Goal: Task Accomplishment & Management: Manage account settings

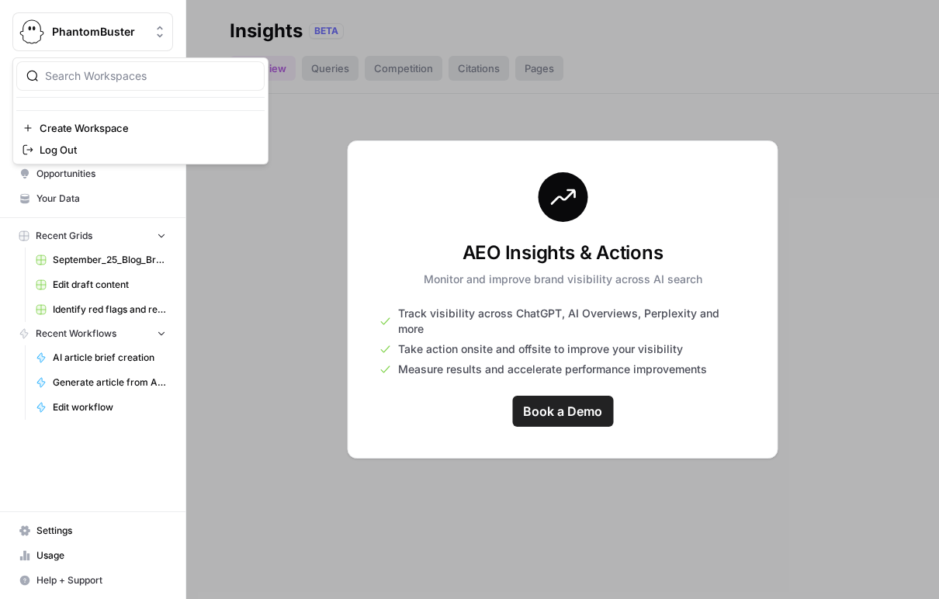
click at [84, 29] on span "PhantomBuster" at bounding box center [99, 32] width 94 height 16
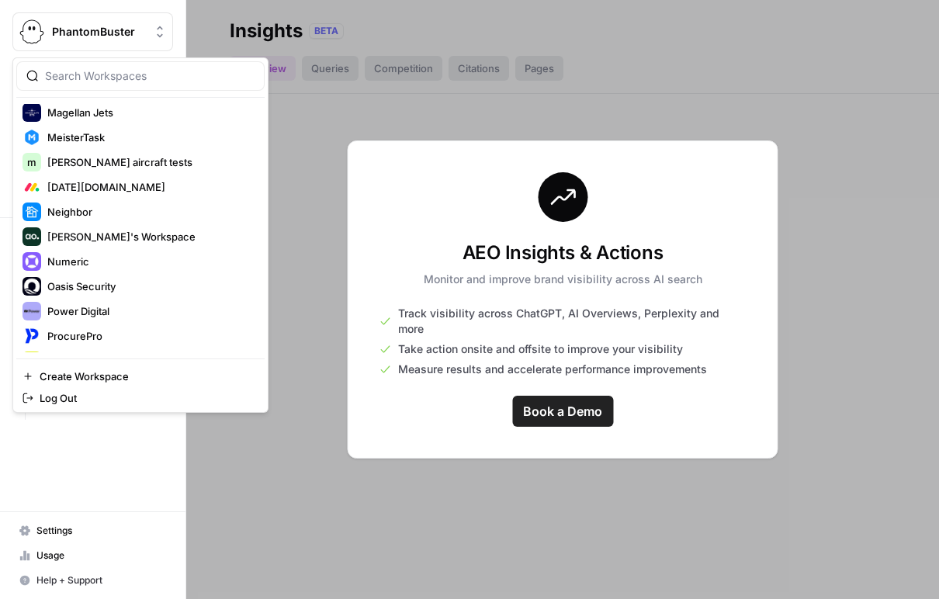
scroll to position [1499, 0]
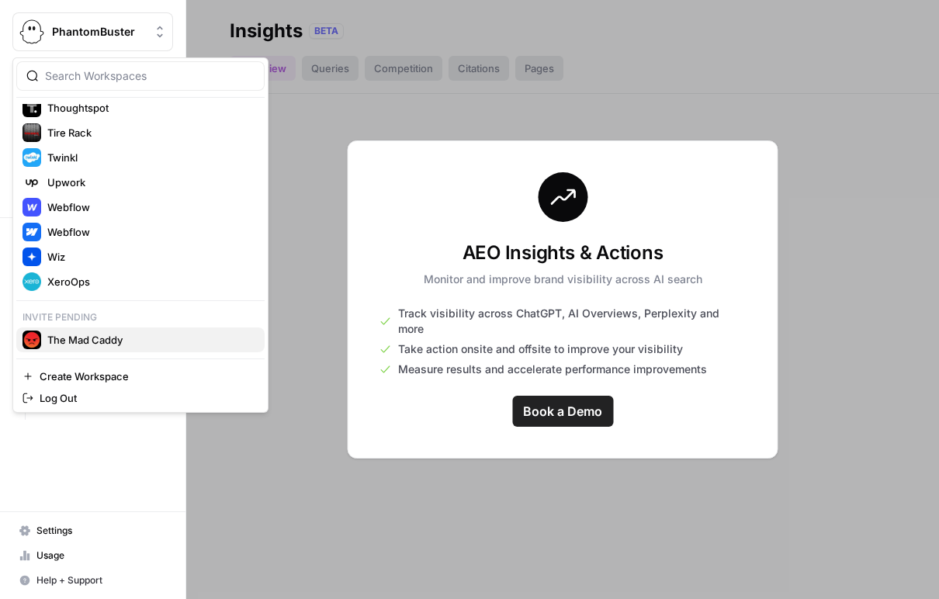
click at [82, 347] on span "The Mad Caddy" at bounding box center [149, 340] width 205 height 16
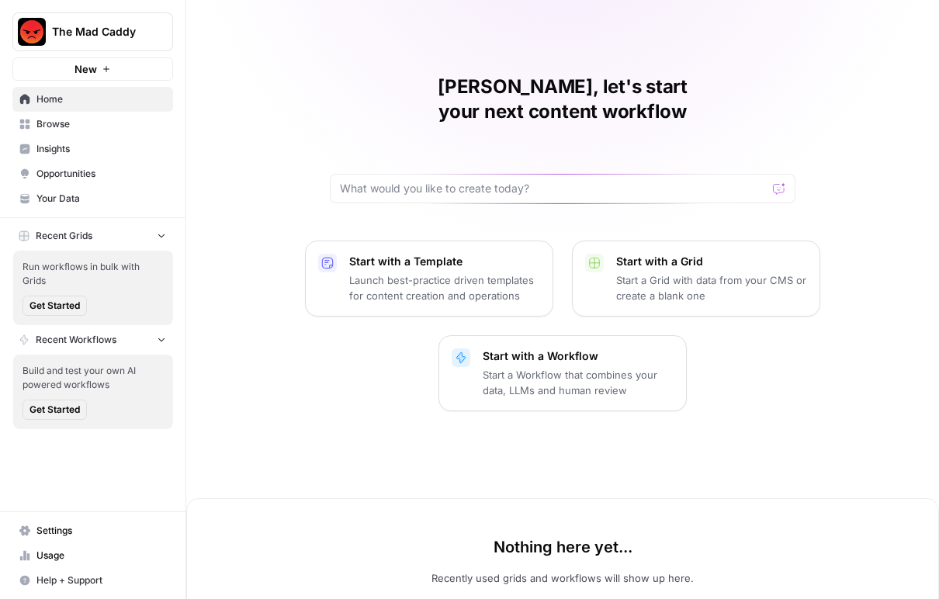
click at [78, 202] on span "Your Data" at bounding box center [101, 199] width 130 height 14
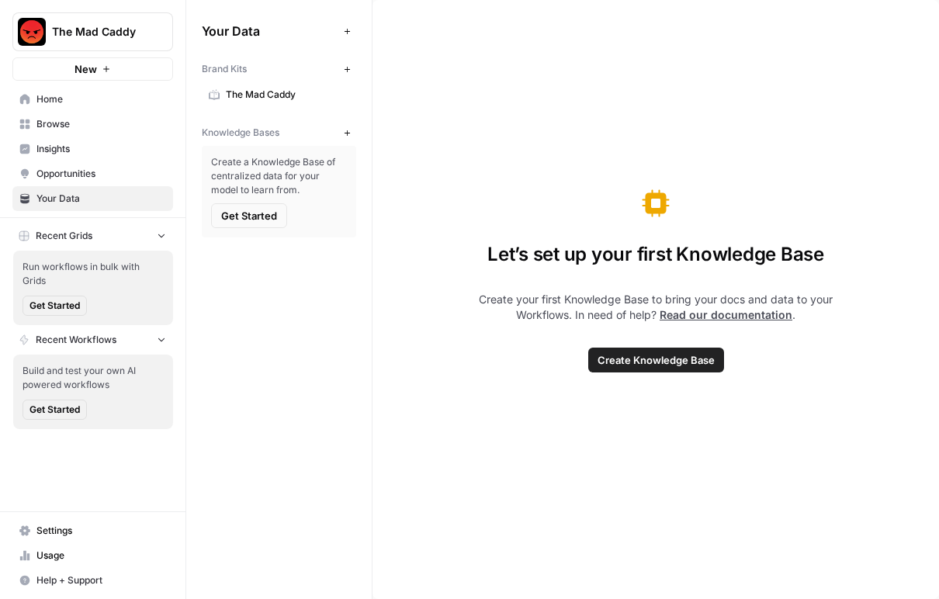
click at [254, 97] on span "The Mad Caddy" at bounding box center [287, 95] width 123 height 14
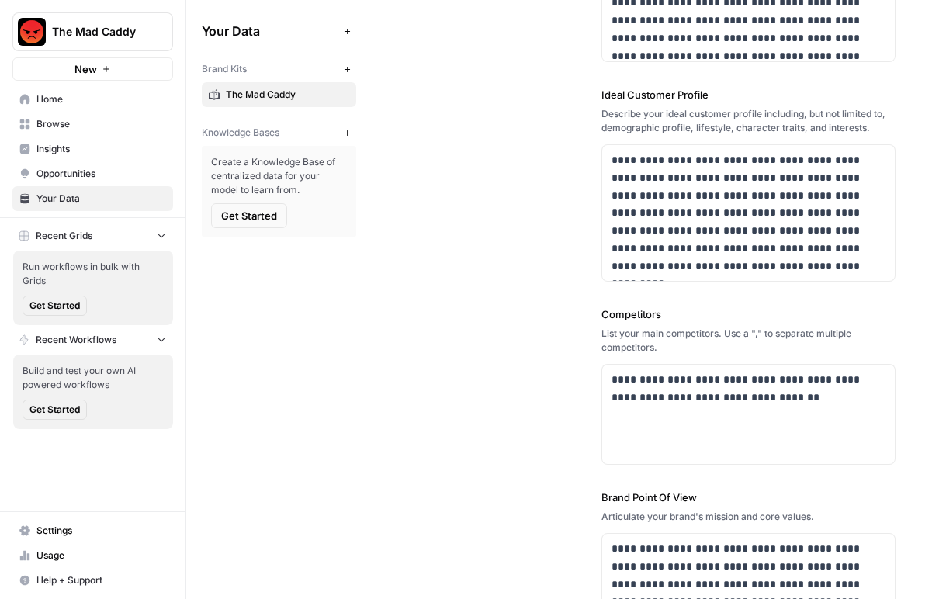
scroll to position [404, 0]
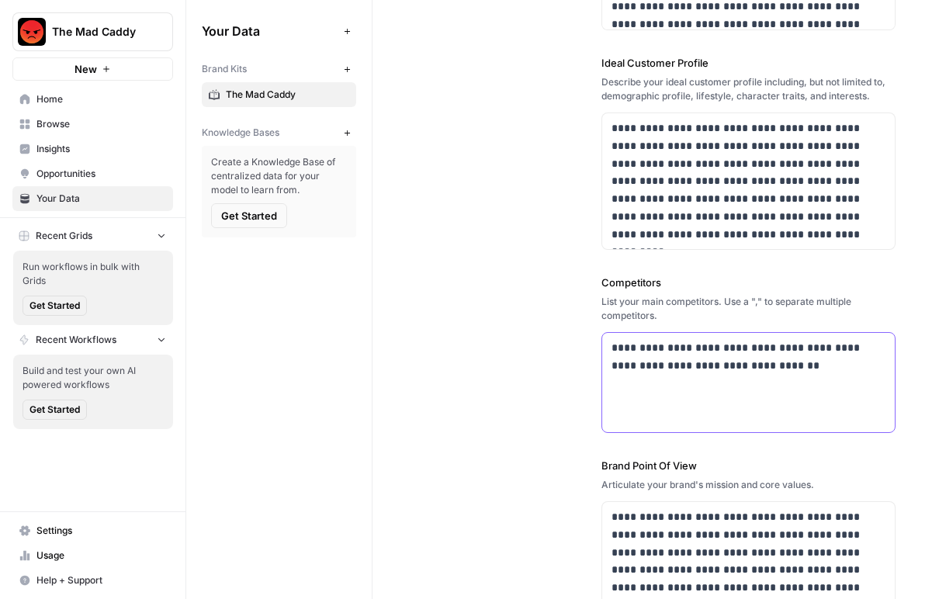
drag, startPoint x: 835, startPoint y: 367, endPoint x: 544, endPoint y: 339, distance: 292.4
click at [544, 339] on div "**********" at bounding box center [656, 173] width 480 height 1029
copy p "**********"
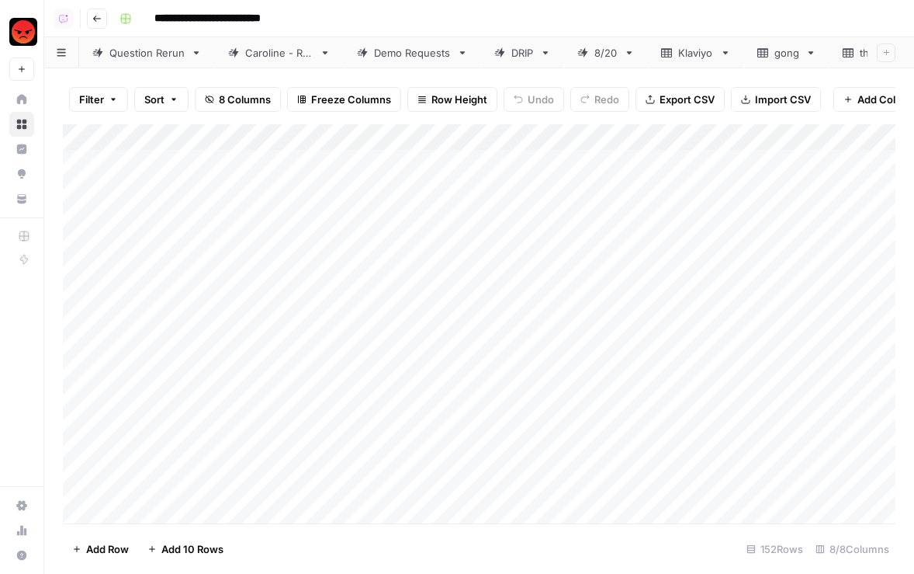
click at [134, 58] on div "Question Rerun" at bounding box center [146, 53] width 75 height 16
click at [241, 52] on div "Caroline - Run" at bounding box center [270, 53] width 85 height 16
click at [409, 54] on div "Demo Requests" at bounding box center [412, 53] width 77 height 16
click at [676, 245] on div "Add Column" at bounding box center [479, 323] width 833 height 399
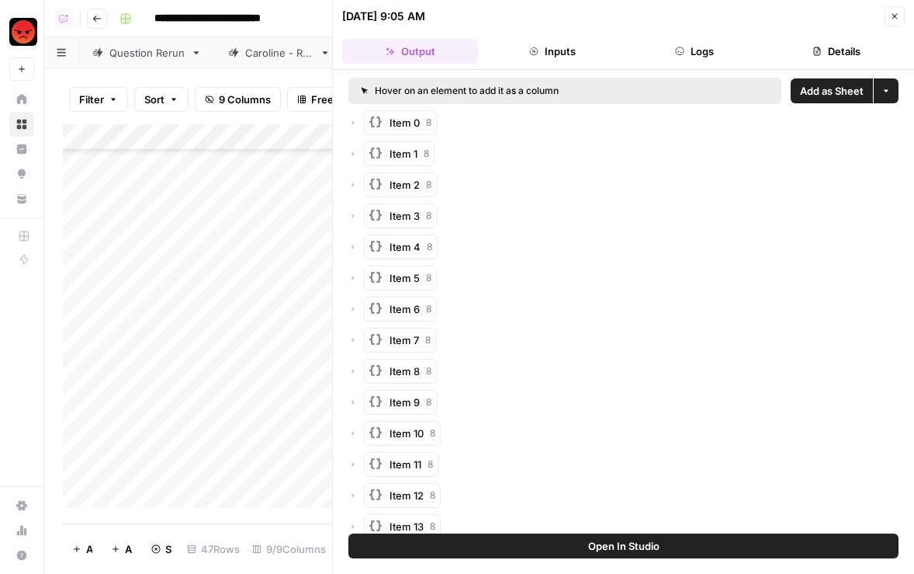
click at [838, 99] on button "Add as Sheet" at bounding box center [832, 90] width 82 height 25
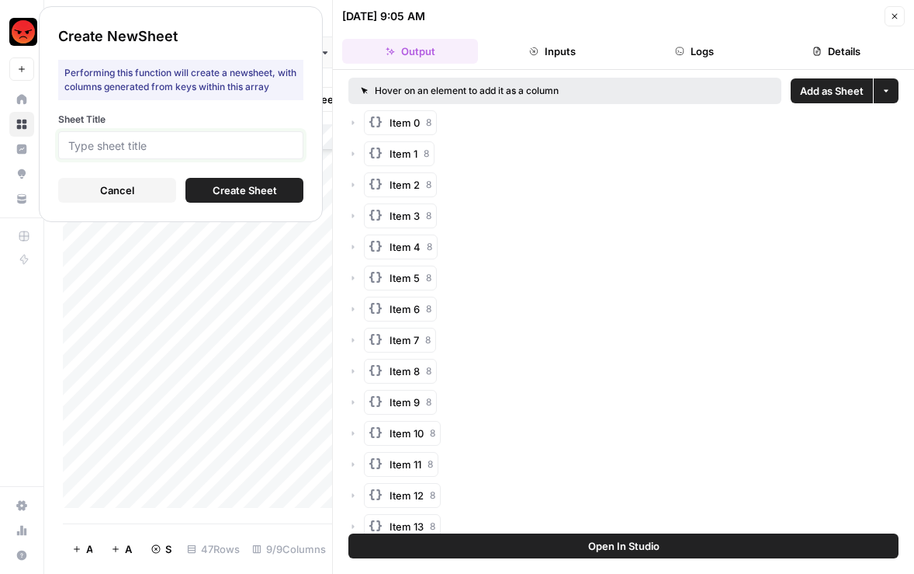
click at [257, 138] on input "Sheet Title" at bounding box center [180, 145] width 225 height 14
type input "Domo"
click at [274, 190] on span "Create Sheet" at bounding box center [245, 190] width 64 height 16
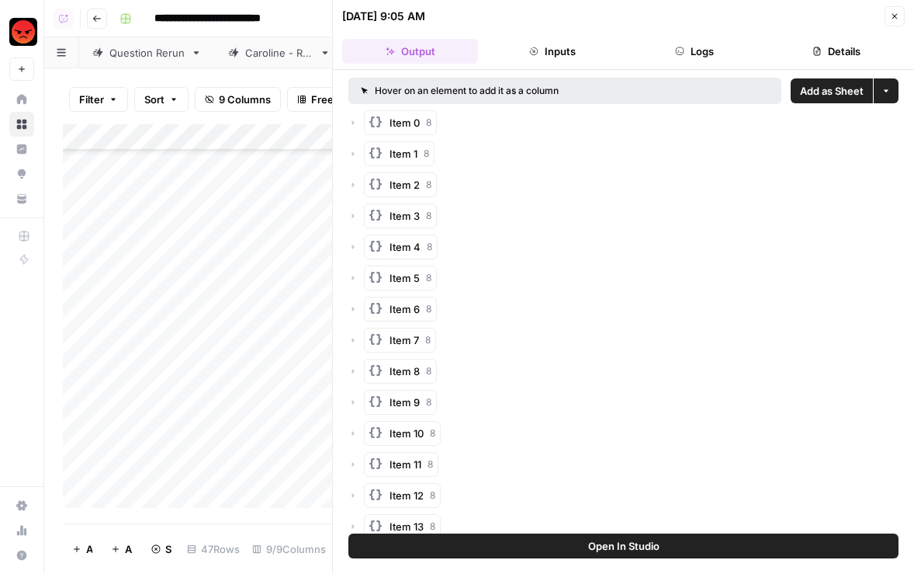
click at [892, 16] on icon "button" at bounding box center [894, 16] width 9 height 9
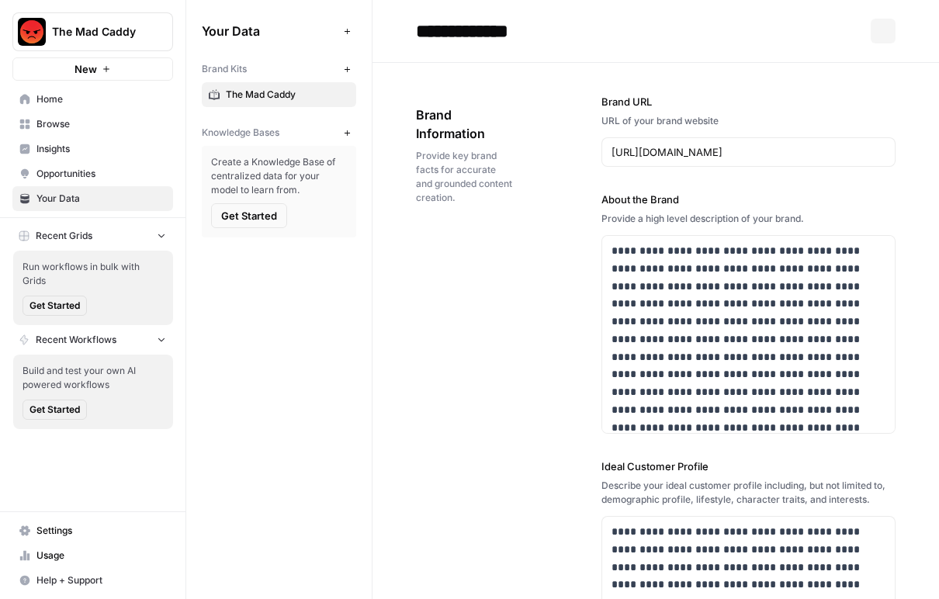
click at [85, 31] on span "The Mad Caddy" at bounding box center [99, 32] width 94 height 16
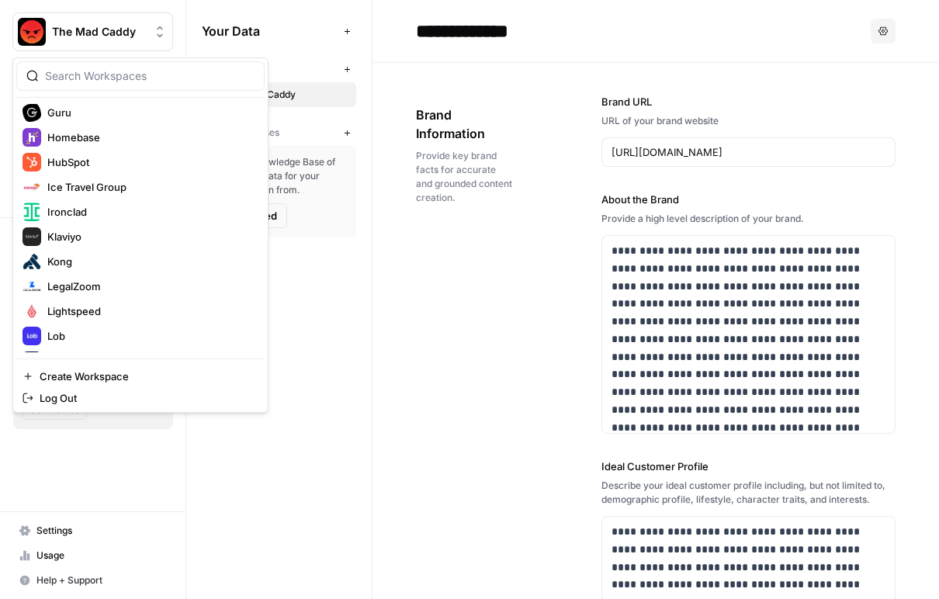
scroll to position [1524, 0]
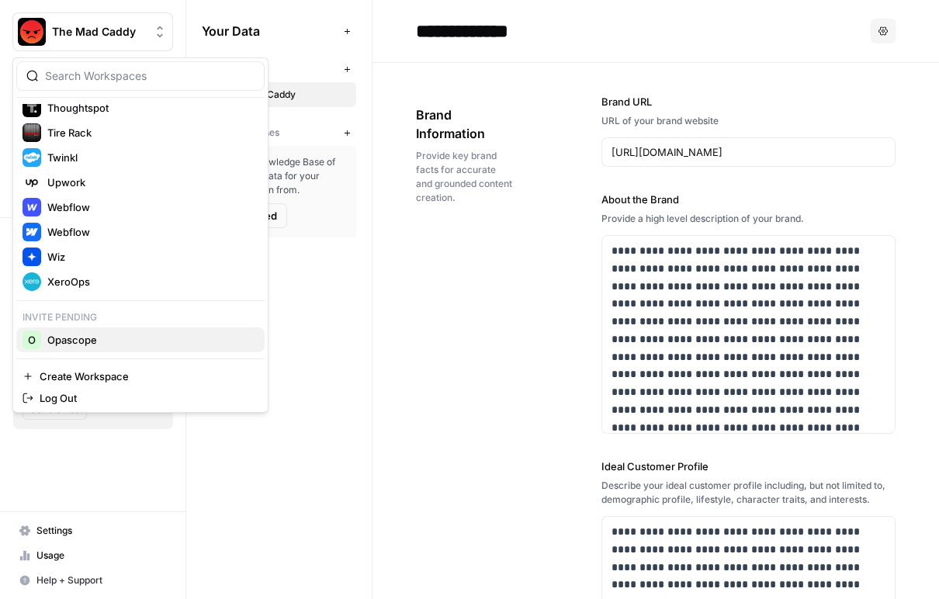
click at [93, 339] on span "Opascope" at bounding box center [149, 340] width 205 height 16
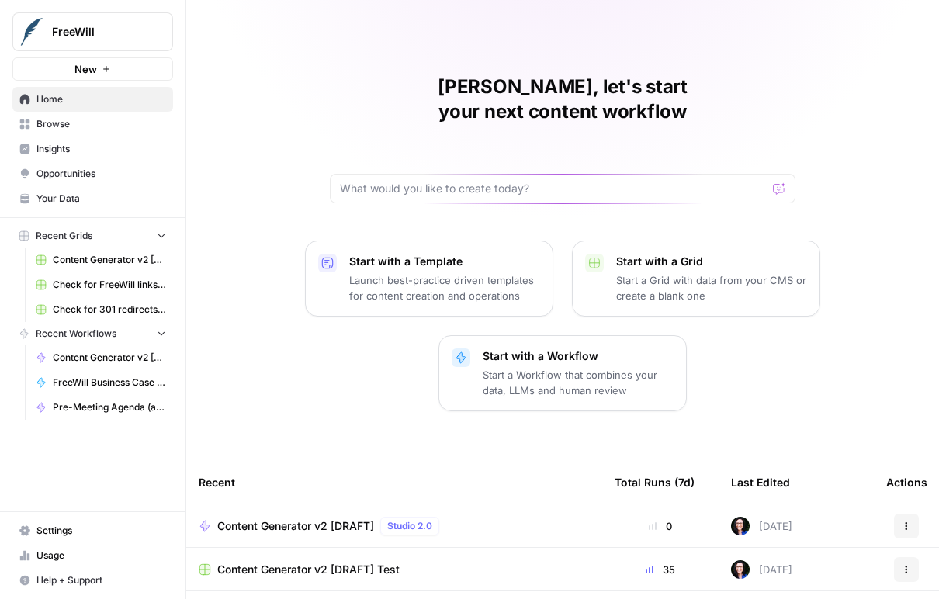
click at [86, 135] on link "Browse" at bounding box center [92, 124] width 161 height 25
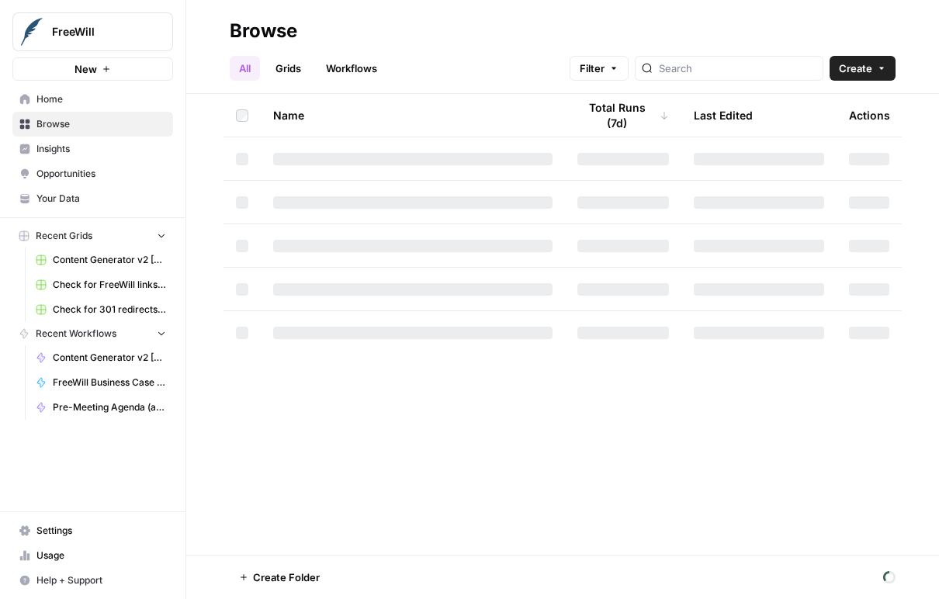
click at [87, 150] on span "Insights" at bounding box center [101, 149] width 130 height 14
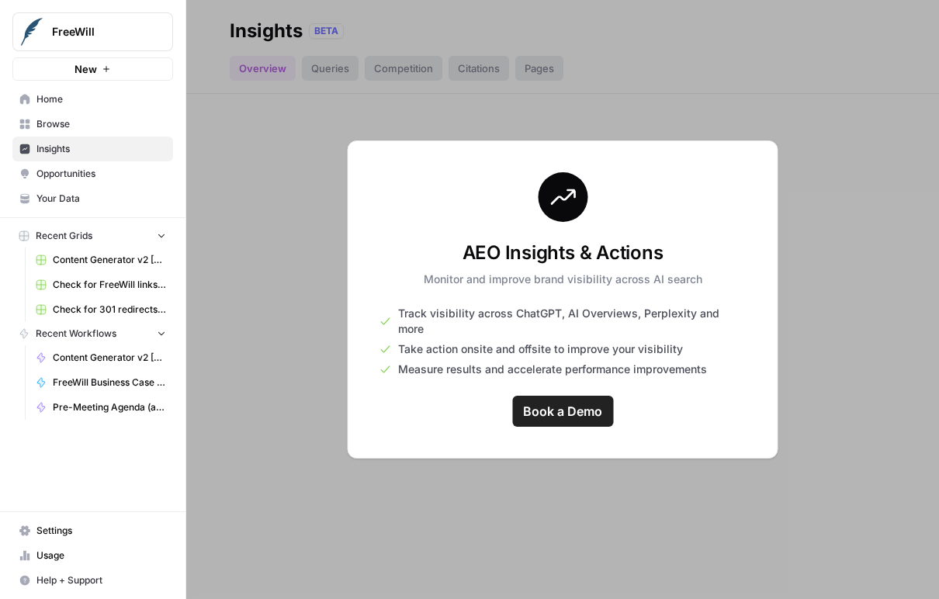
click at [100, 202] on span "Your Data" at bounding box center [101, 199] width 130 height 14
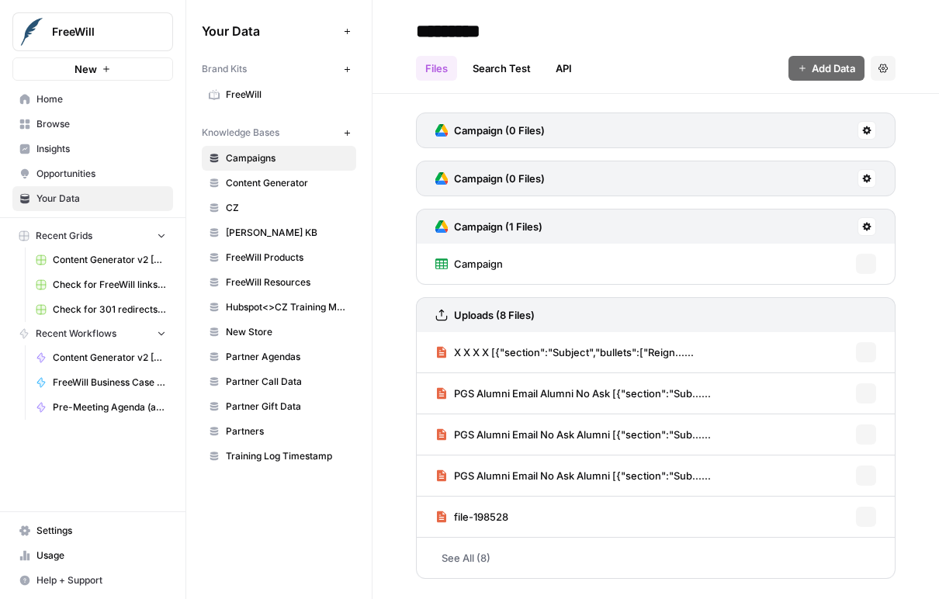
click at [256, 98] on span "FreeWill" at bounding box center [287, 95] width 123 height 14
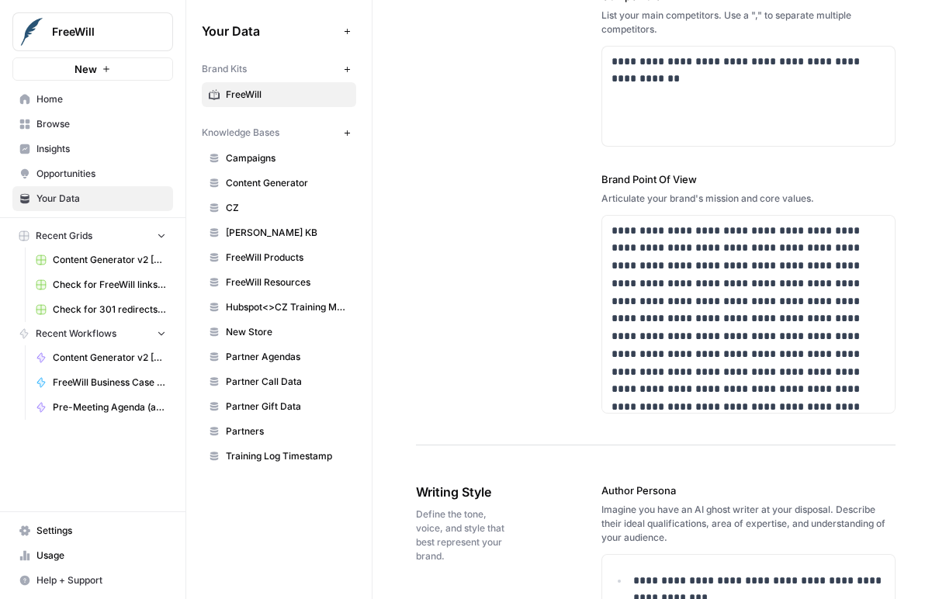
scroll to position [643, 0]
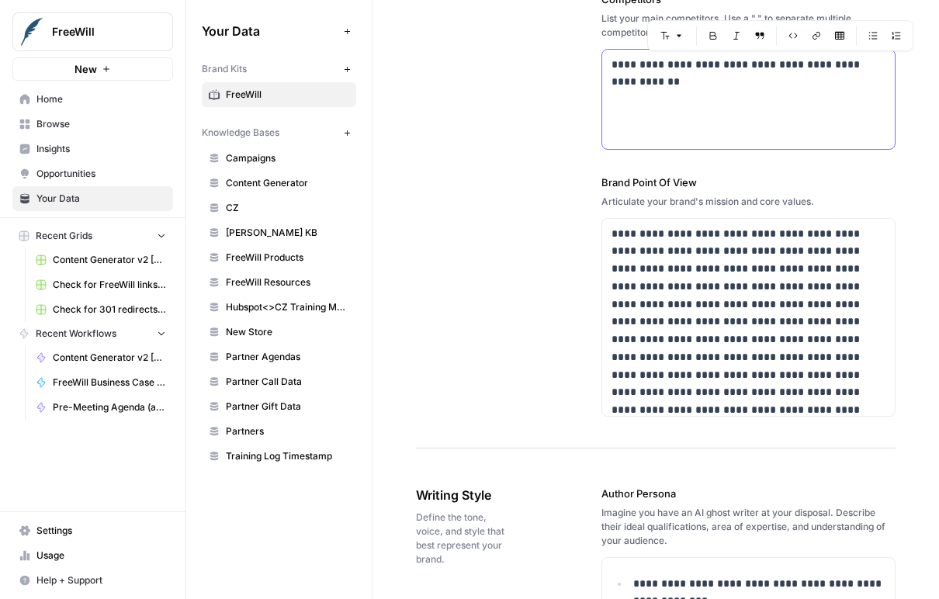
drag, startPoint x: 734, startPoint y: 65, endPoint x: 826, endPoint y: 64, distance: 91.6
click at [826, 64] on p "**********" at bounding box center [749, 74] width 275 height 36
copy p "**********"
click at [84, 124] on span "Browse" at bounding box center [101, 124] width 130 height 14
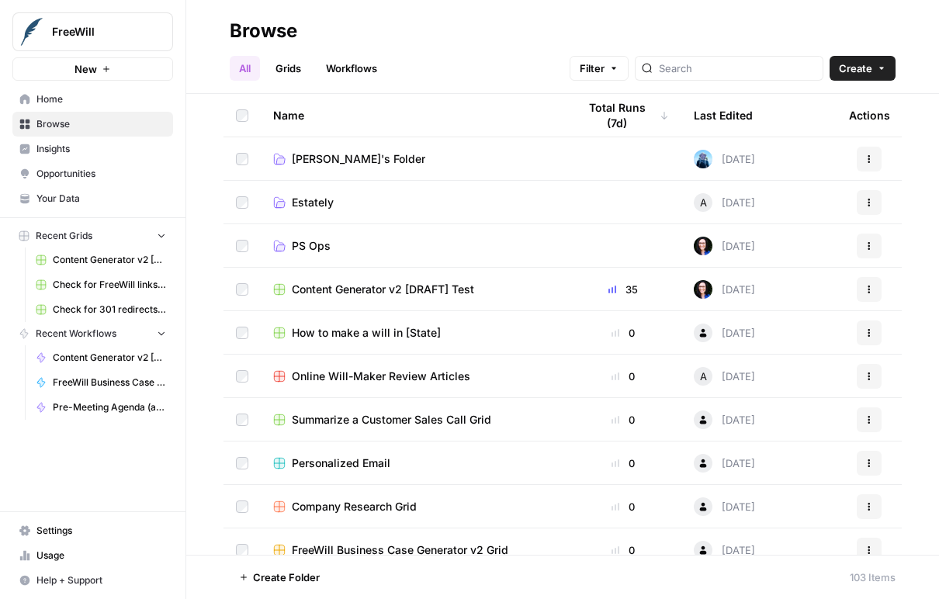
click at [76, 150] on span "Insights" at bounding box center [101, 149] width 130 height 14
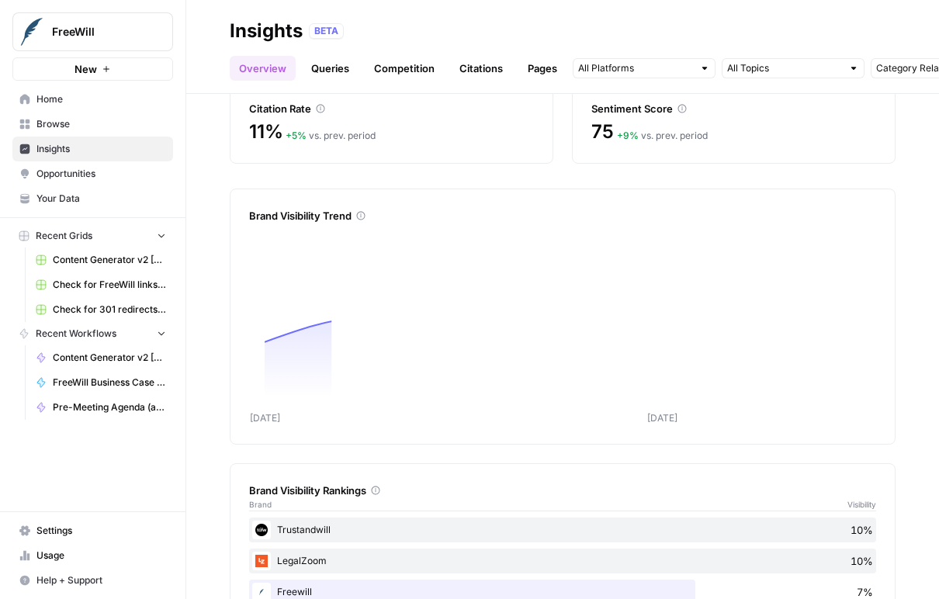
scroll to position [203, 0]
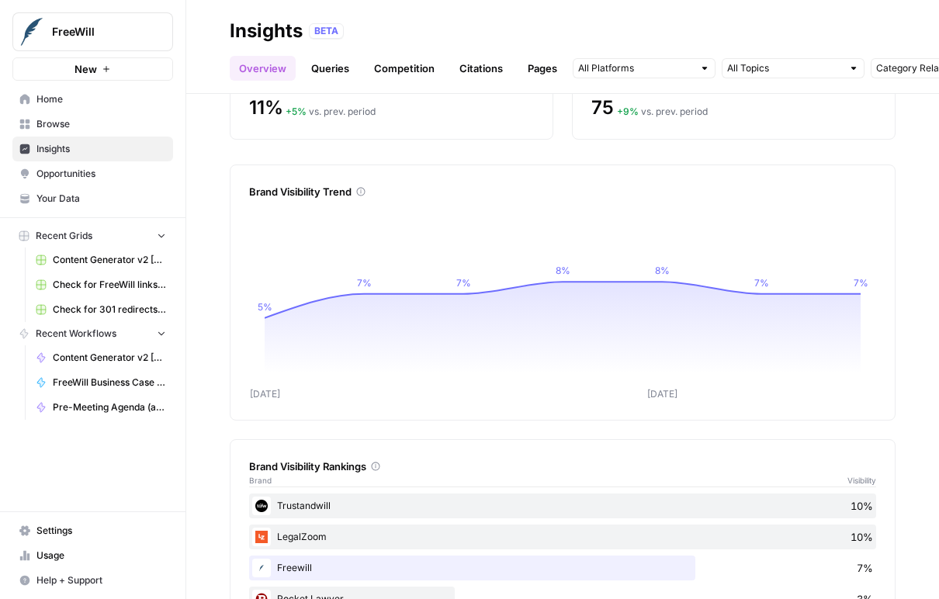
click at [96, 37] on span "FreeWill" at bounding box center [99, 32] width 94 height 16
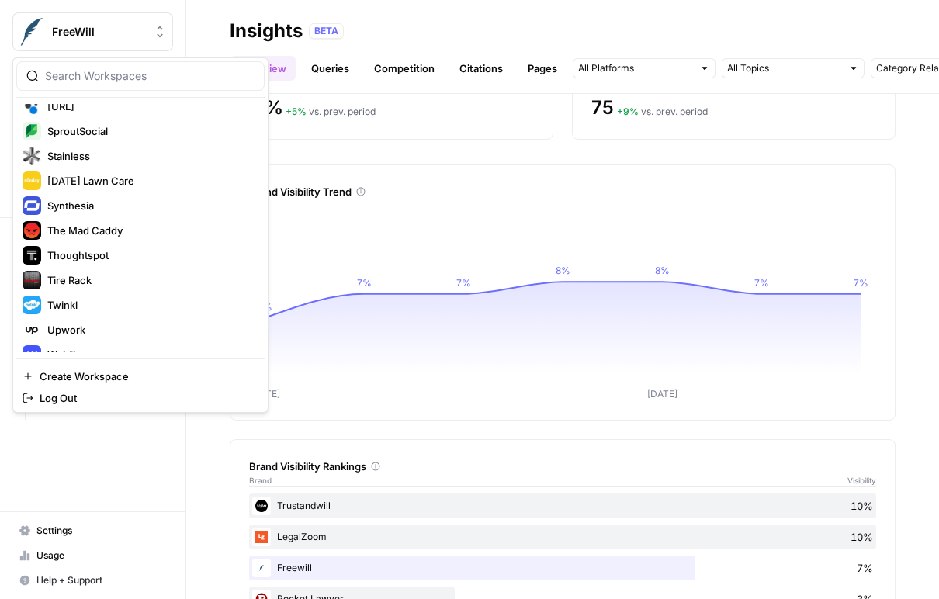
scroll to position [1515, 0]
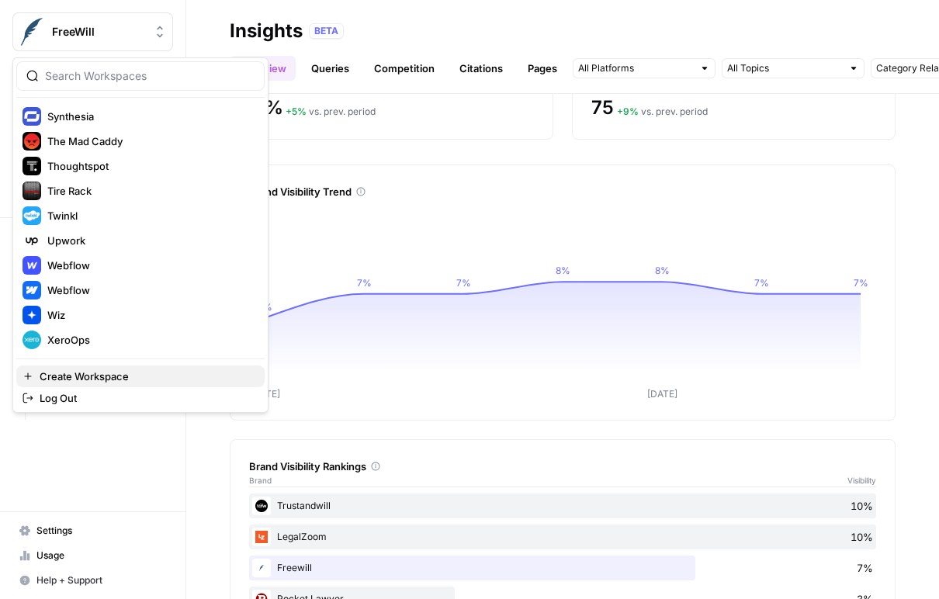
click at [105, 379] on span "Create Workspace" at bounding box center [146, 377] width 213 height 16
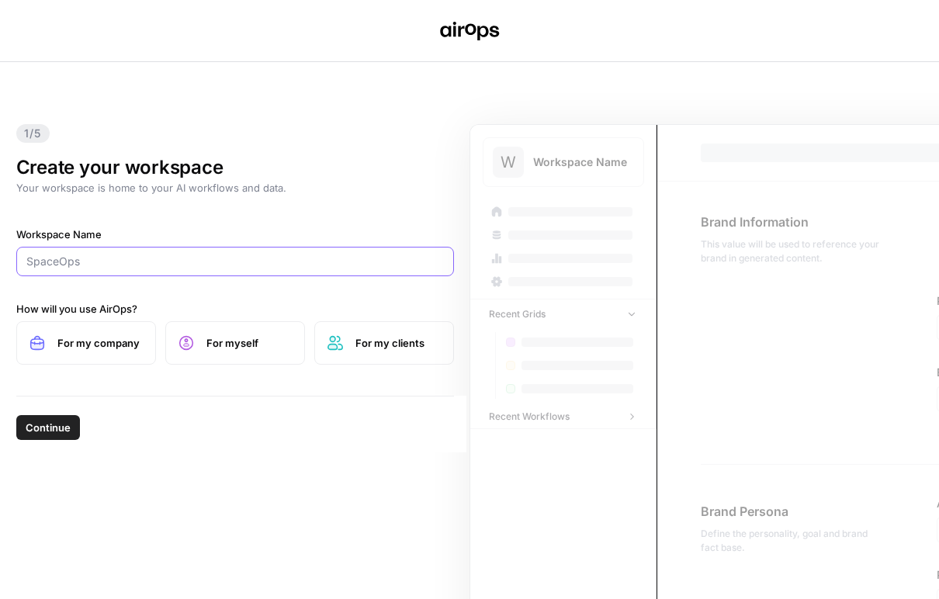
click at [104, 262] on input "Workspace Name" at bounding box center [235, 262] width 418 height 16
type input "Pulley"
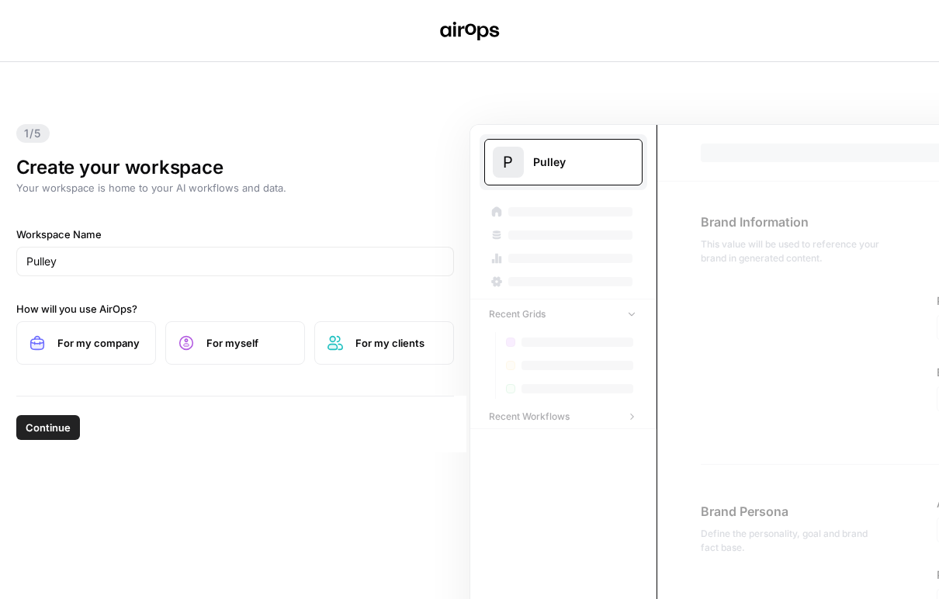
click at [106, 336] on span "For my company" at bounding box center [99, 343] width 85 height 16
click at [61, 432] on span "Continue" at bounding box center [48, 428] width 45 height 16
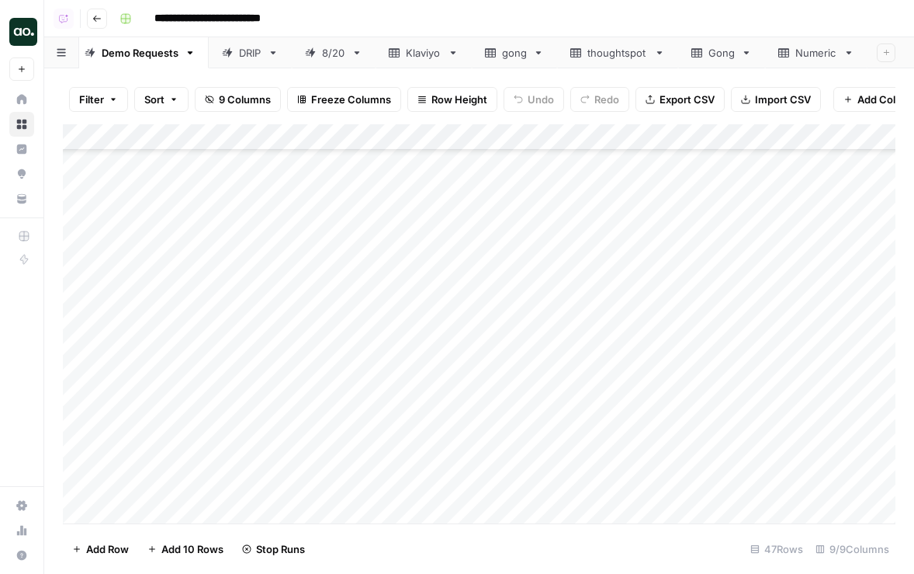
scroll to position [159, 0]
click at [803, 53] on div "Numeric" at bounding box center [817, 53] width 42 height 16
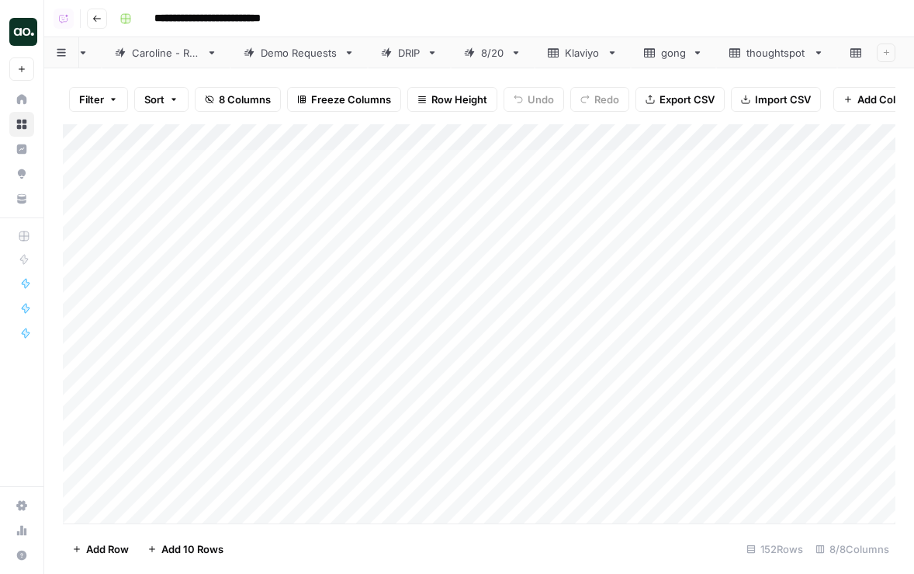
scroll to position [0, 272]
click at [851, 52] on icon "button" at bounding box center [849, 52] width 11 height 11
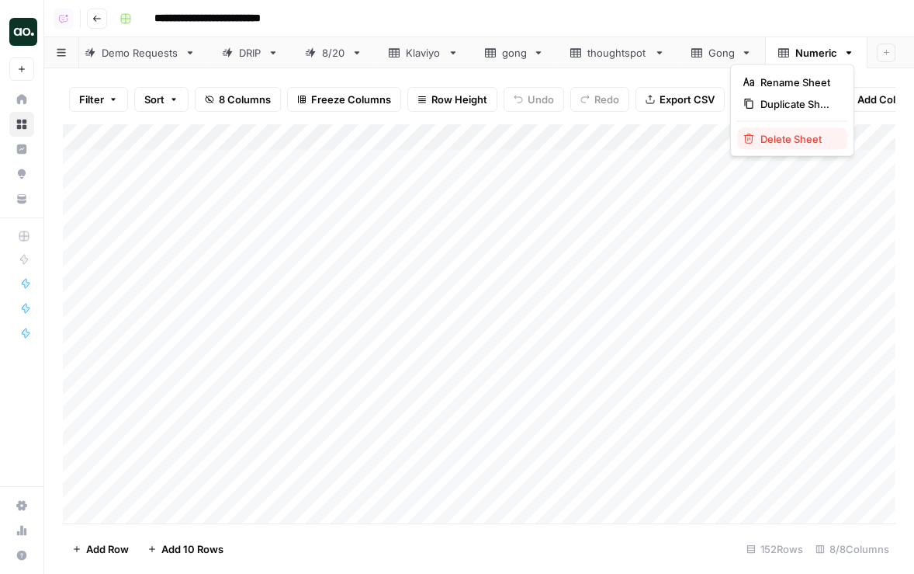
click at [805, 140] on span "Delete Sheet" at bounding box center [798, 139] width 75 height 16
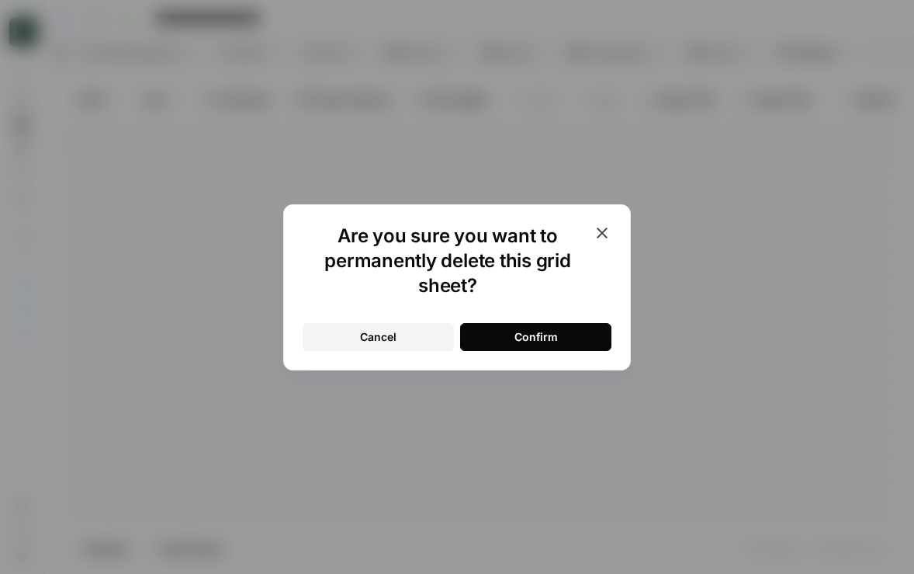
click at [547, 342] on div "Confirm" at bounding box center [536, 337] width 43 height 16
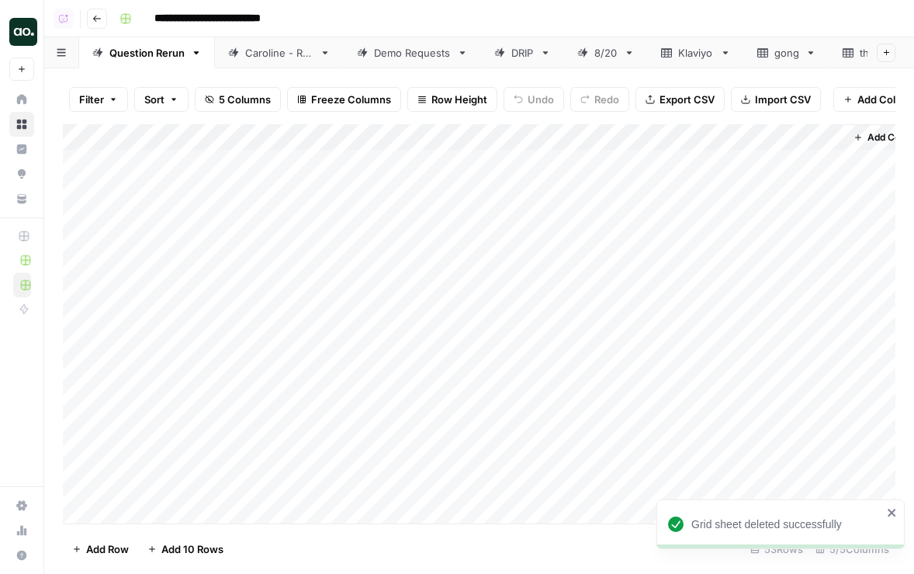
click at [813, 55] on icon at bounding box center [811, 52] width 11 height 11
click at [811, 52] on icon "button" at bounding box center [811, 52] width 5 height 3
click at [775, 133] on span "Delete Sheet" at bounding box center [761, 139] width 75 height 16
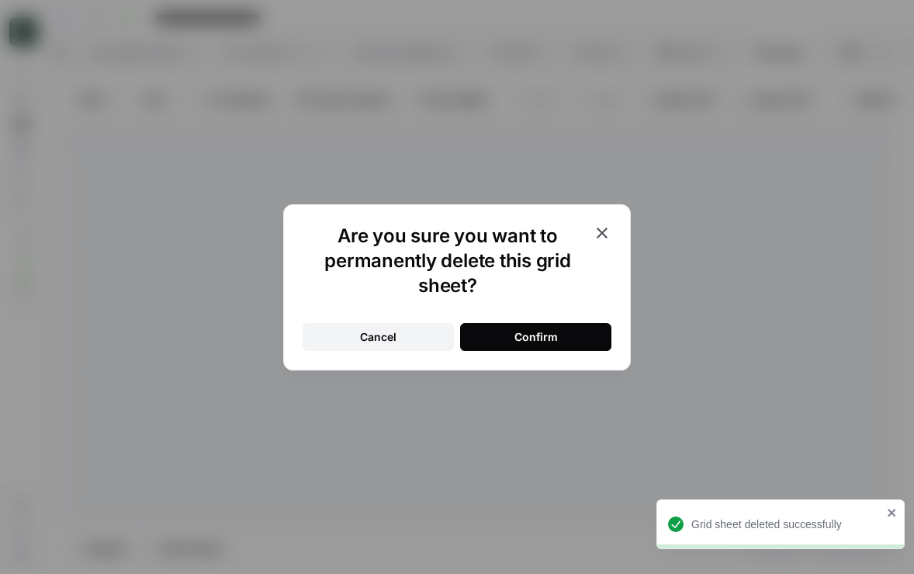
click at [543, 328] on button "Confirm" at bounding box center [535, 337] width 151 height 28
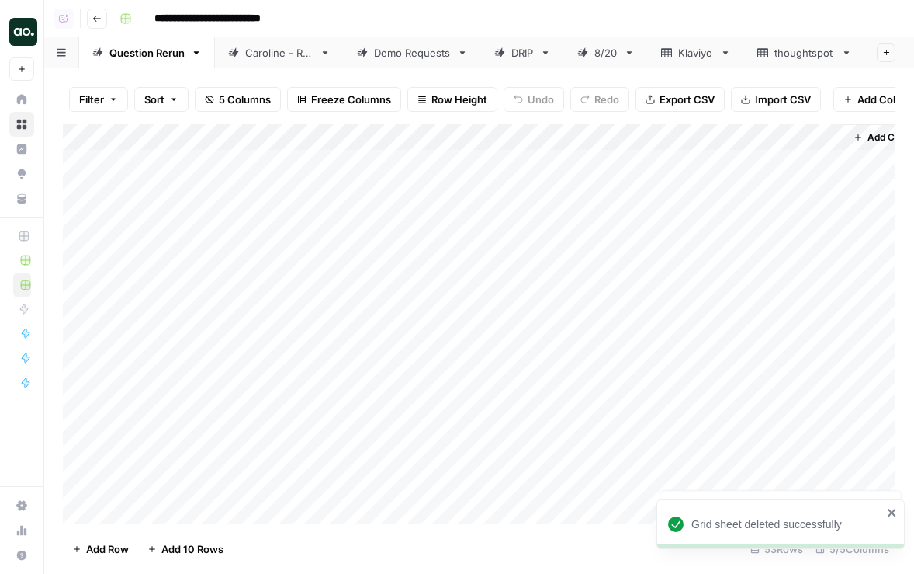
click at [848, 54] on icon at bounding box center [846, 52] width 11 height 11
click at [846, 51] on icon "button" at bounding box center [847, 52] width 5 height 3
click at [800, 133] on span "Delete Sheet" at bounding box center [796, 139] width 75 height 16
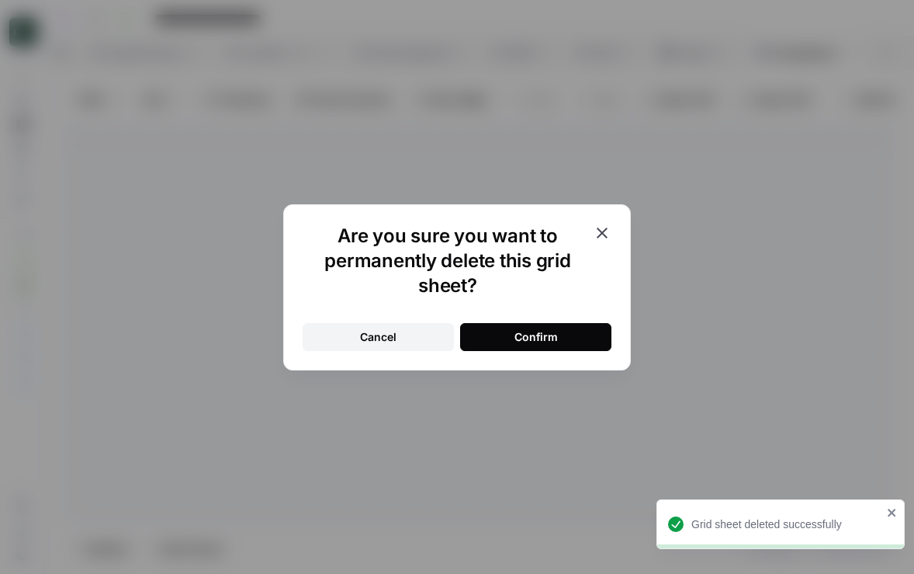
click at [531, 355] on div "Are you sure you want to permanently delete this grid sheet? Cancel Confirm" at bounding box center [457, 287] width 348 height 166
click at [529, 334] on div "Confirm" at bounding box center [536, 337] width 43 height 16
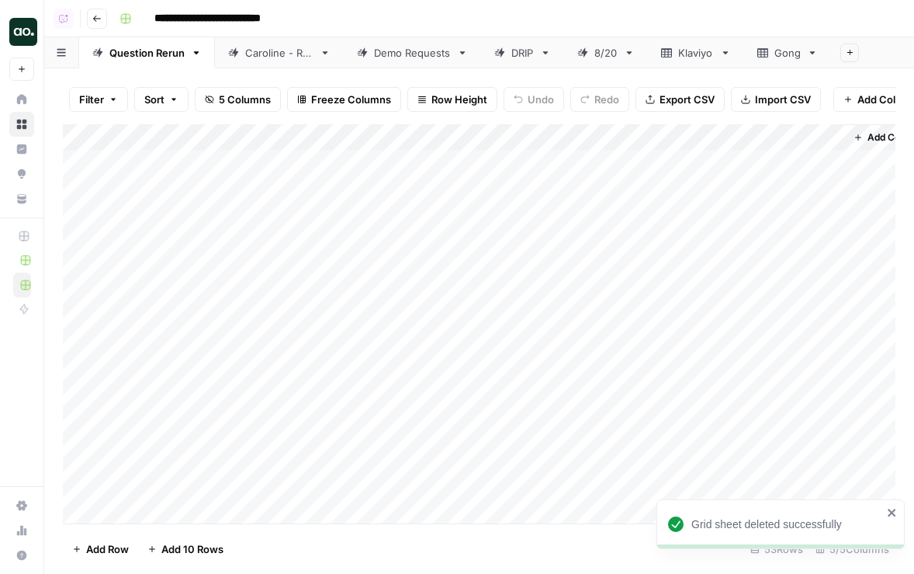
click at [812, 52] on icon at bounding box center [812, 52] width 5 height 3
click at [810, 50] on icon "button" at bounding box center [812, 52] width 11 height 11
click at [775, 132] on span "Delete Sheet" at bounding box center [763, 139] width 75 height 16
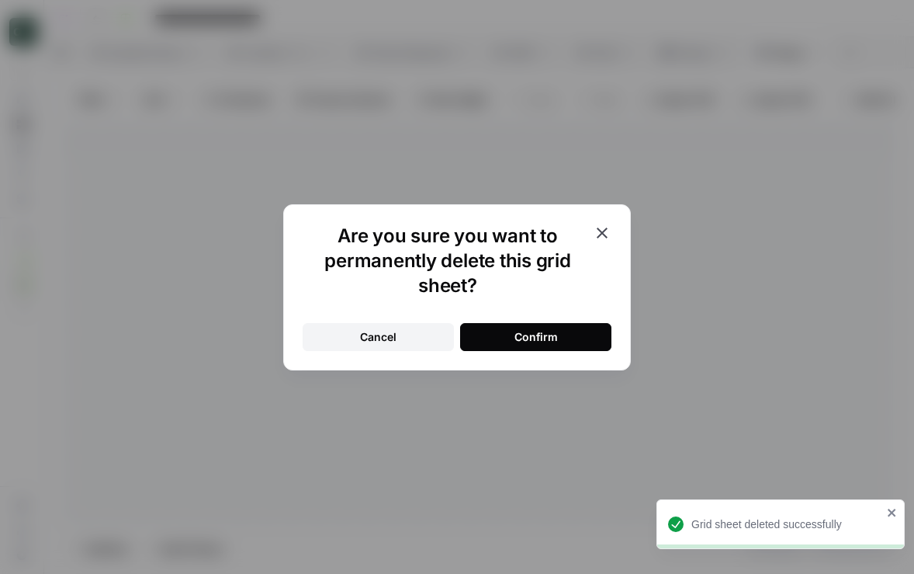
click at [560, 323] on button "Confirm" at bounding box center [535, 337] width 151 height 28
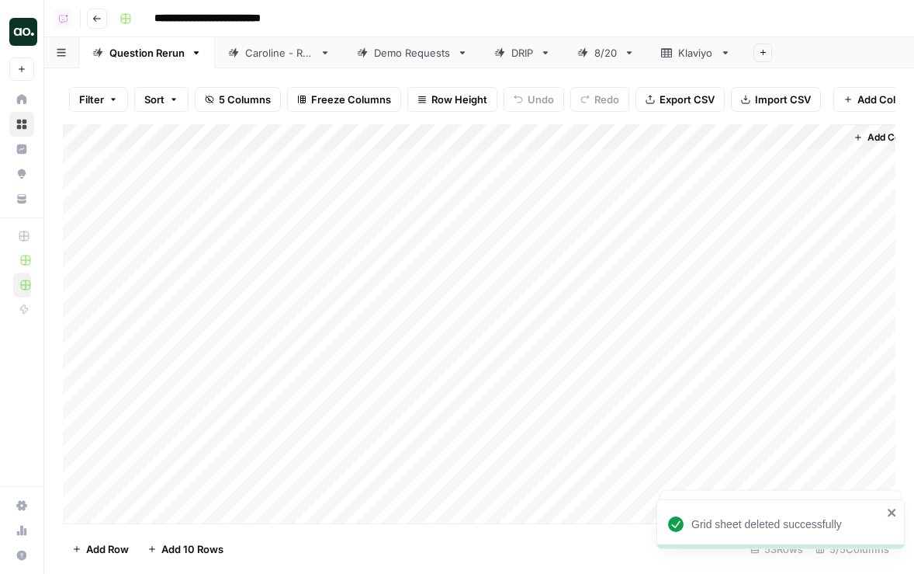
click at [728, 54] on icon at bounding box center [725, 52] width 11 height 11
click at [728, 54] on icon "button" at bounding box center [725, 52] width 11 height 11
click at [751, 135] on div "Delete Sheet" at bounding box center [784, 139] width 98 height 16
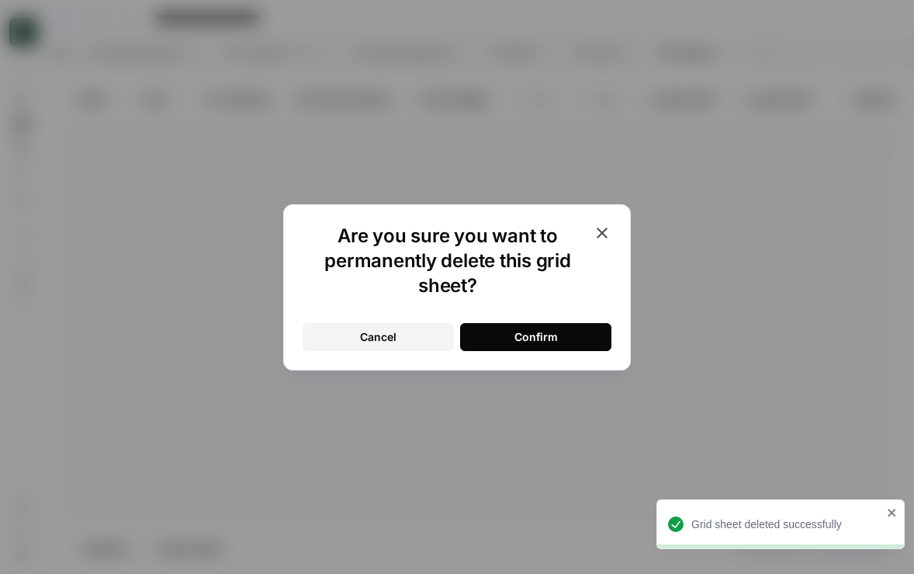
click at [585, 330] on button "Confirm" at bounding box center [535, 337] width 151 height 28
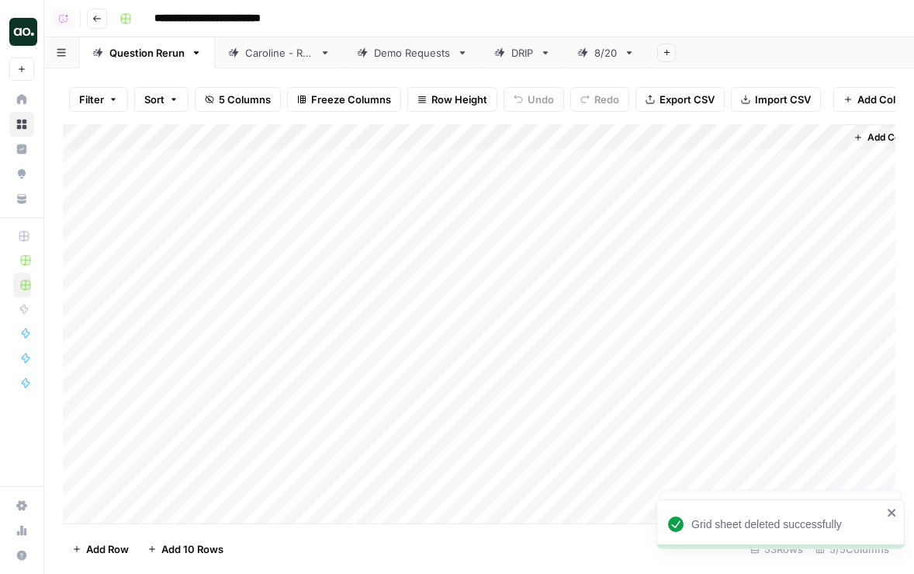
click at [633, 53] on icon at bounding box center [629, 52] width 11 height 11
click at [633, 53] on icon "button" at bounding box center [629, 52] width 11 height 11
click at [643, 17] on div "**********" at bounding box center [506, 18] width 786 height 25
click at [430, 50] on div "Demo Requests" at bounding box center [412, 53] width 77 height 16
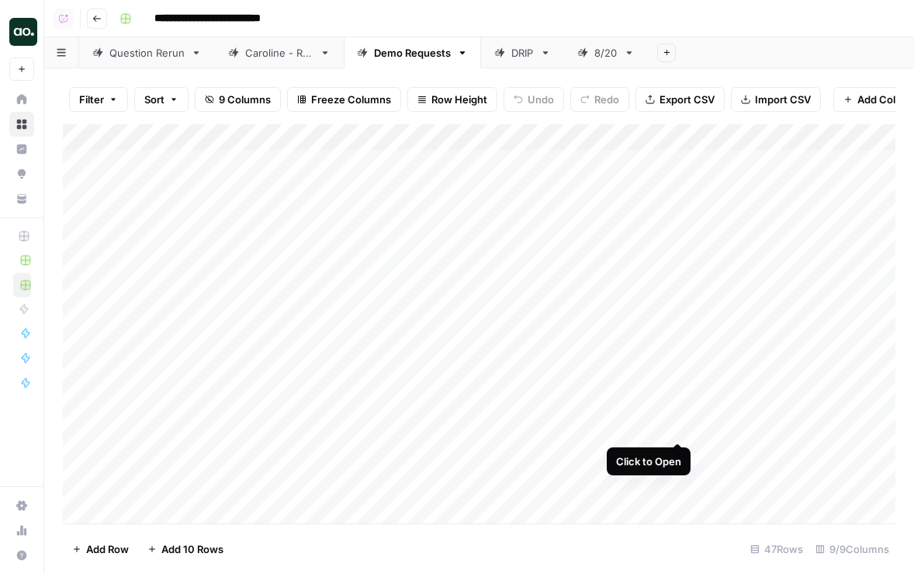
click at [680, 425] on div "Add Column" at bounding box center [479, 323] width 833 height 399
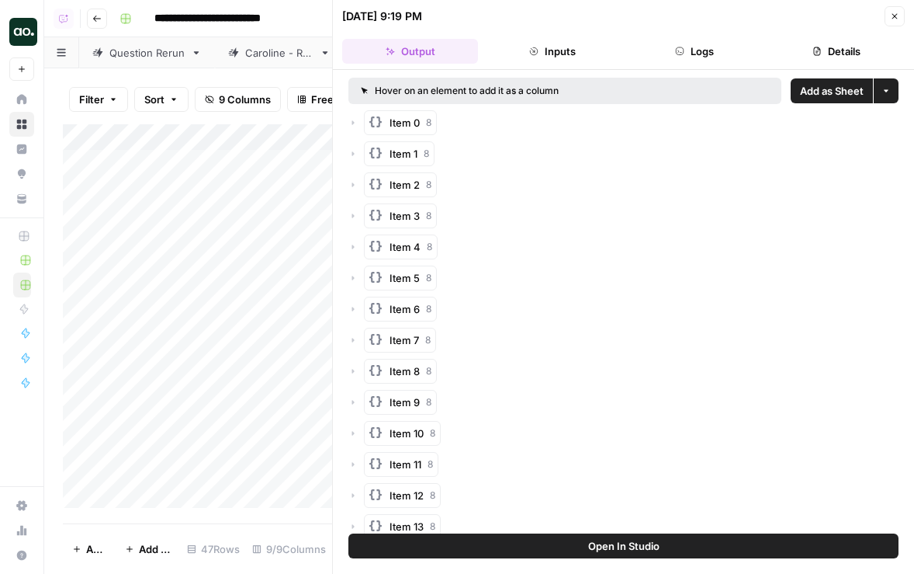
click at [816, 94] on span "Add as Sheet" at bounding box center [832, 91] width 64 height 16
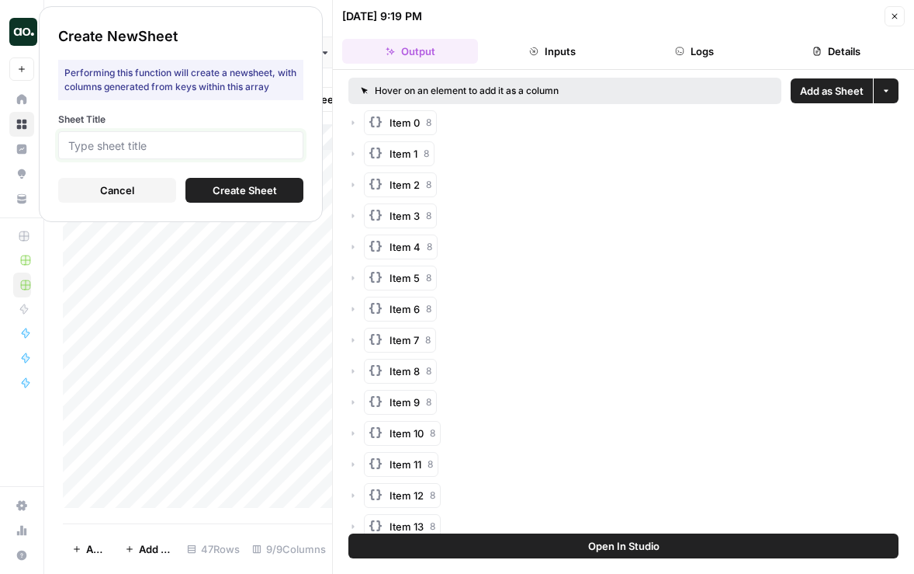
click at [244, 146] on input "Sheet Title" at bounding box center [180, 145] width 225 height 14
type input "Opascope"
click at [216, 193] on span "Create Sheet" at bounding box center [245, 190] width 64 height 16
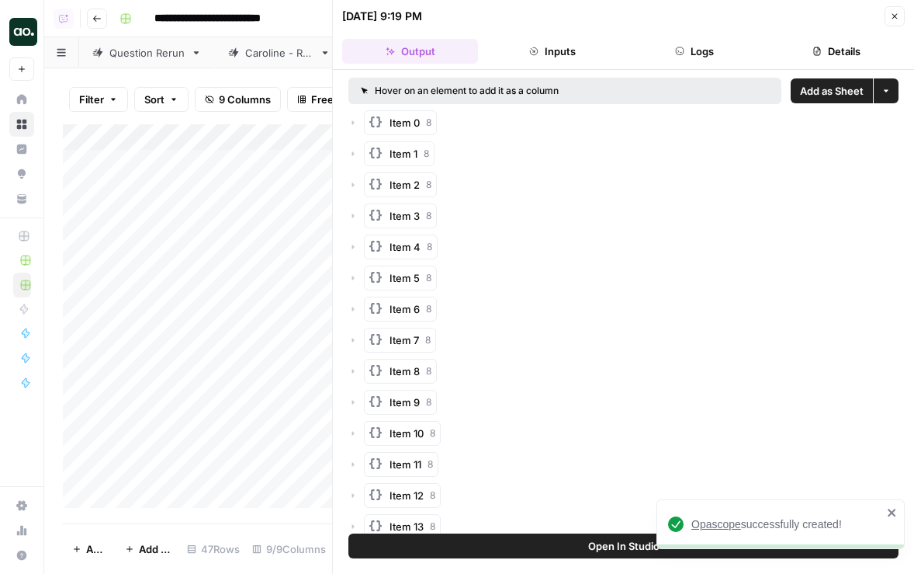
click at [724, 522] on span "Opascope" at bounding box center [717, 524] width 50 height 12
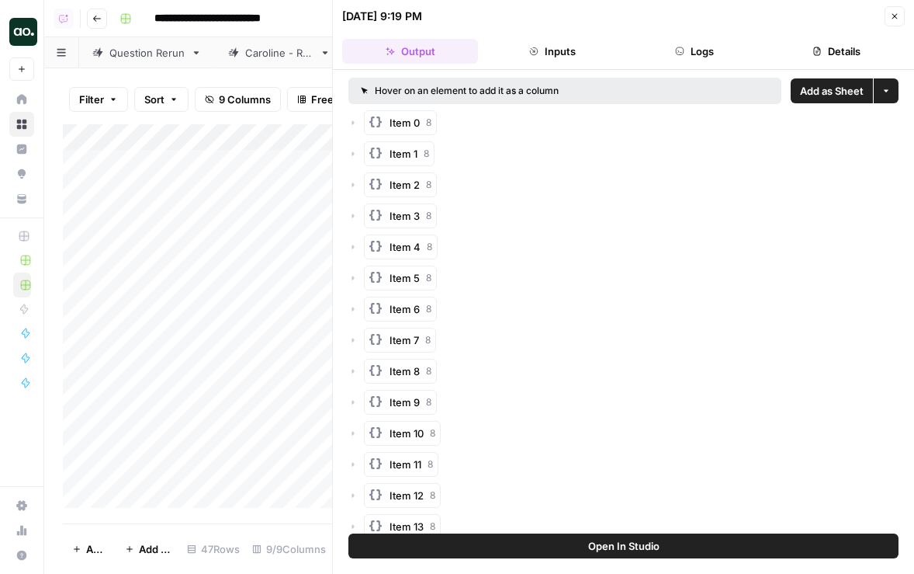
click at [893, 13] on icon "button" at bounding box center [894, 16] width 9 height 9
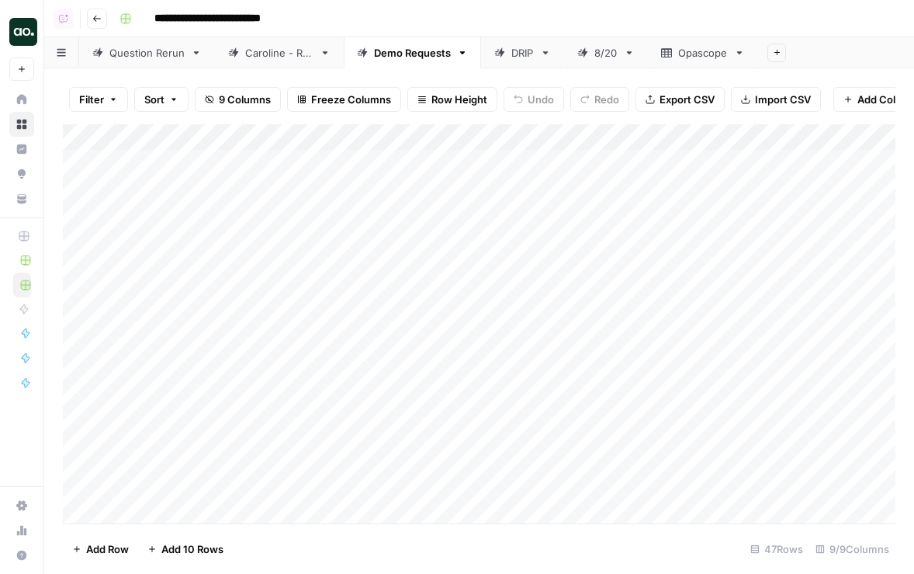
click at [744, 56] on icon at bounding box center [739, 52] width 11 height 11
click at [739, 52] on icon "button" at bounding box center [739, 52] width 5 height 3
click at [763, 136] on div "Delete Sheet" at bounding box center [798, 139] width 98 height 16
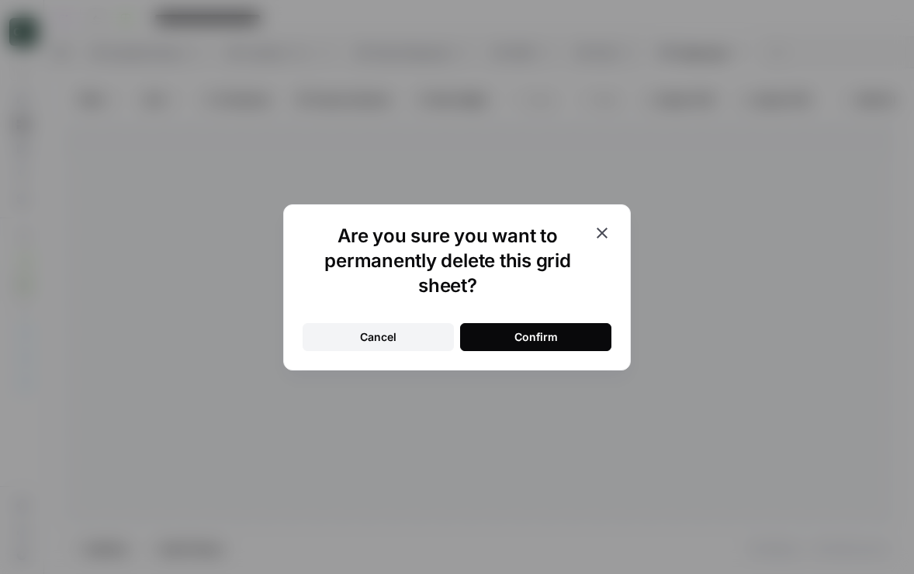
click at [527, 339] on div "Confirm" at bounding box center [536, 337] width 43 height 16
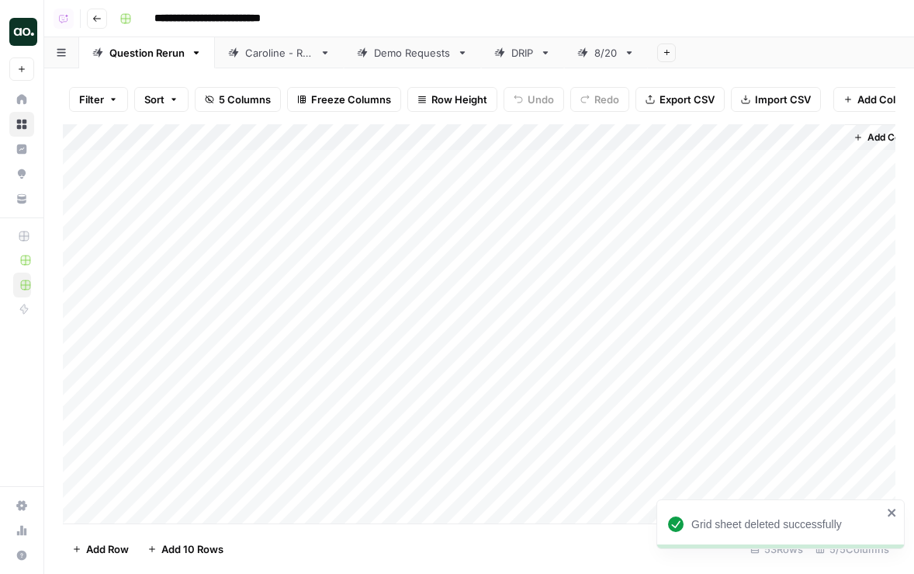
click at [386, 54] on div "Demo Requests" at bounding box center [412, 53] width 77 height 16
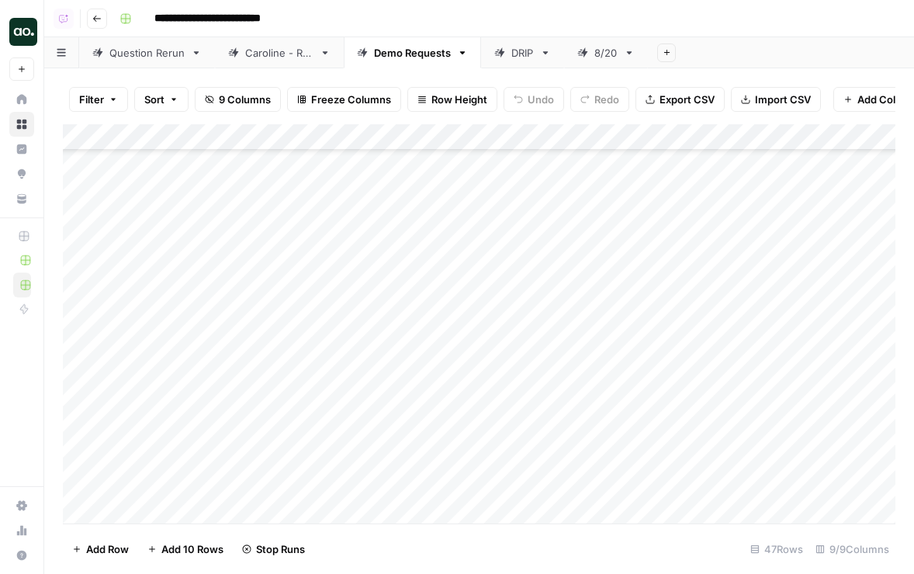
scroll to position [636, 0]
click at [678, 293] on div "Add Column" at bounding box center [479, 323] width 833 height 399
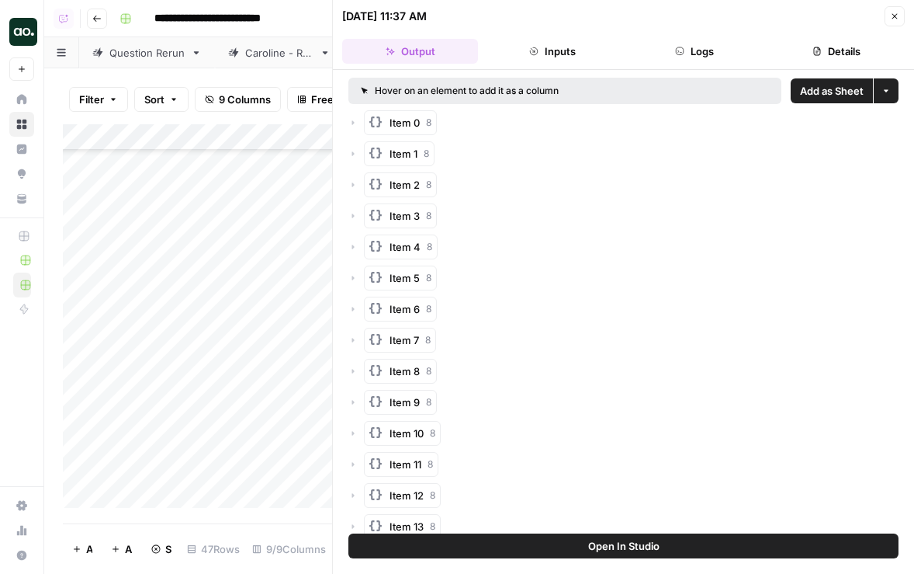
click at [843, 95] on span "Add as Sheet" at bounding box center [832, 91] width 64 height 16
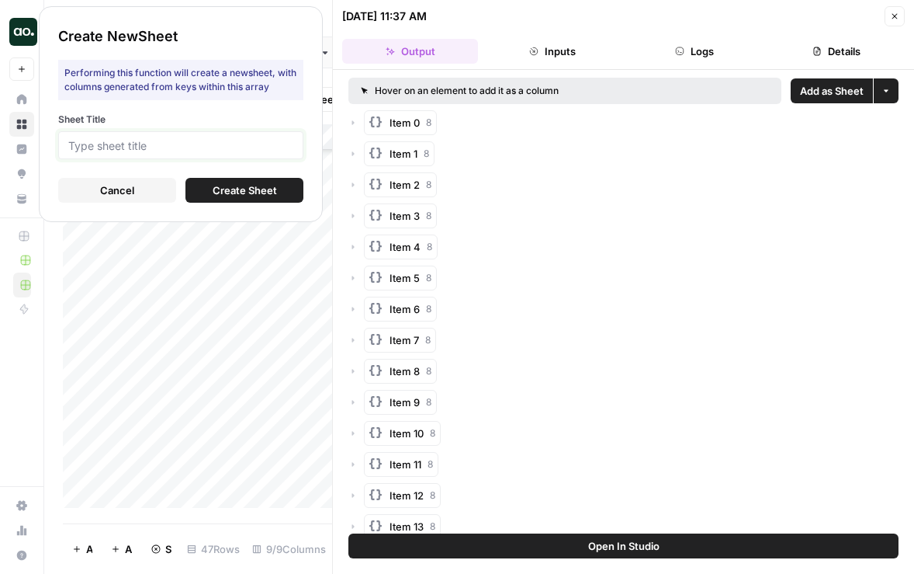
click at [276, 145] on input "Sheet Title" at bounding box center [180, 145] width 225 height 14
type input "fw"
click at [251, 189] on span "Create Sheet" at bounding box center [245, 190] width 64 height 16
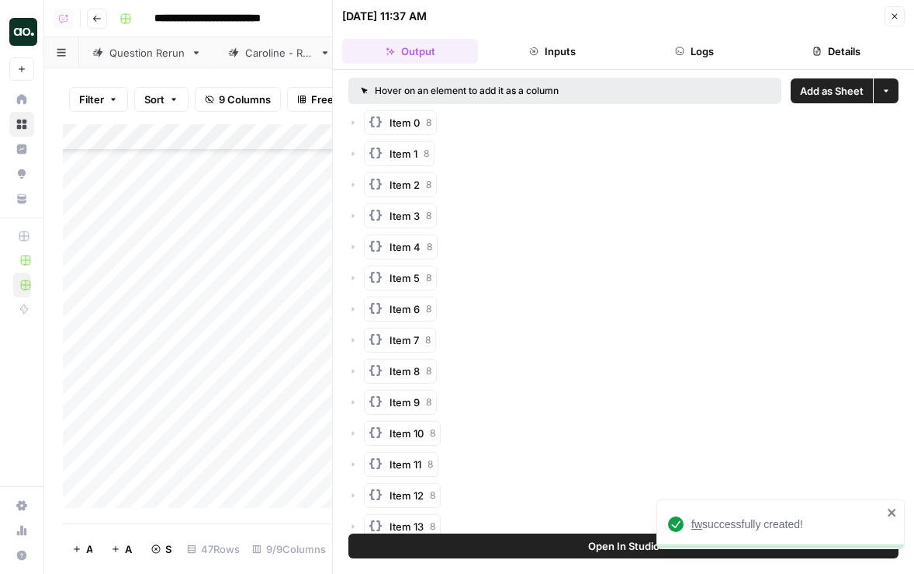
click at [695, 524] on span "fw" at bounding box center [697, 524] width 11 height 12
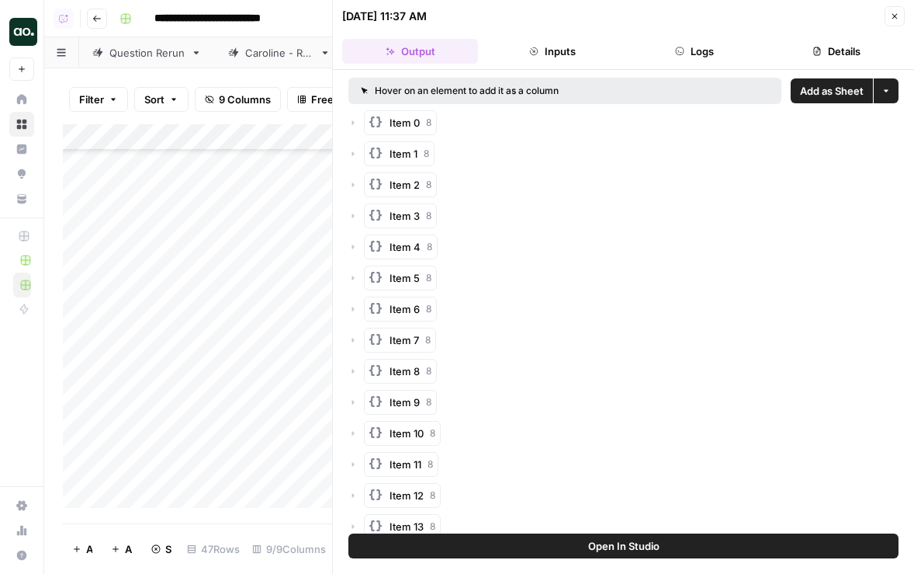
click at [884, 16] on div "09/08/25 at 11:37 AM Close" at bounding box center [623, 16] width 563 height 20
click at [894, 17] on icon "button" at bounding box center [894, 16] width 9 height 9
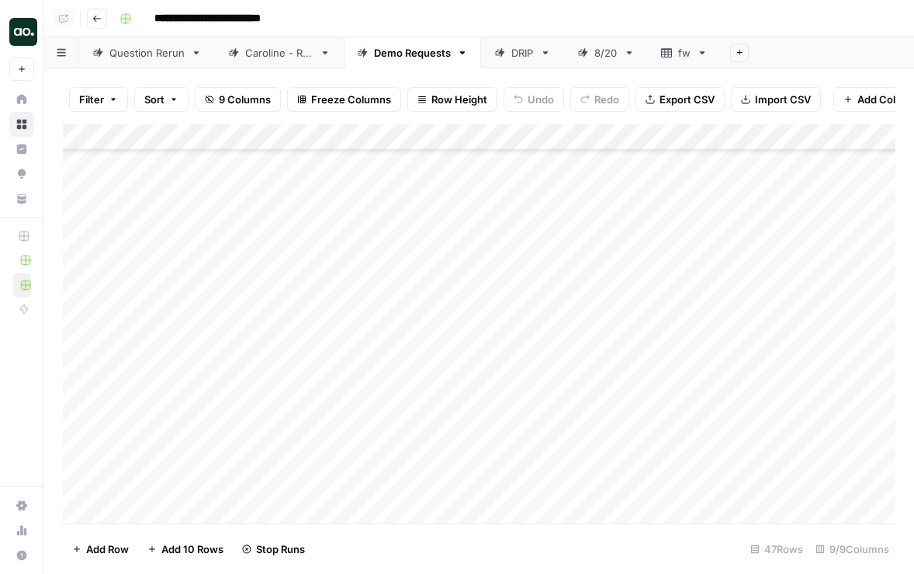
click at [677, 317] on div "Add Column" at bounding box center [479, 323] width 833 height 399
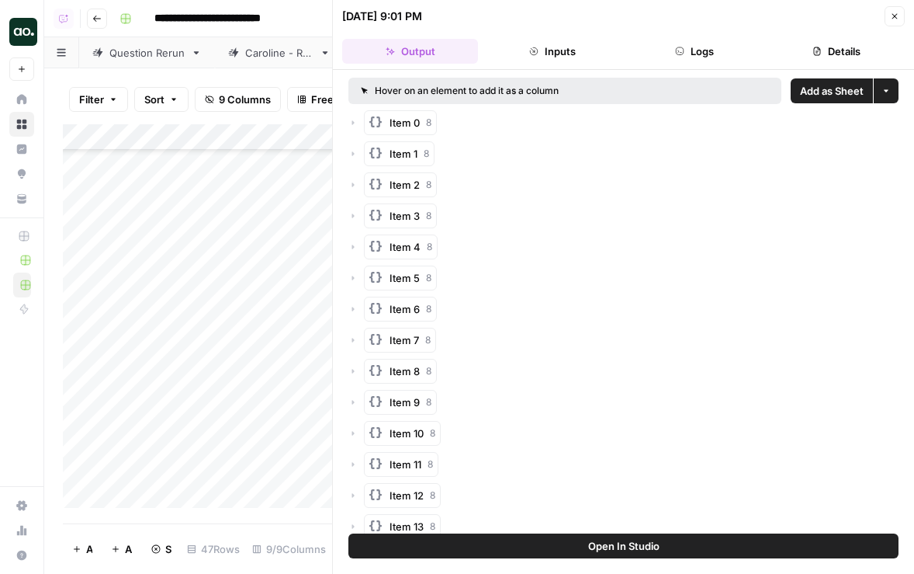
click at [831, 96] on span "Add as Sheet" at bounding box center [832, 91] width 64 height 16
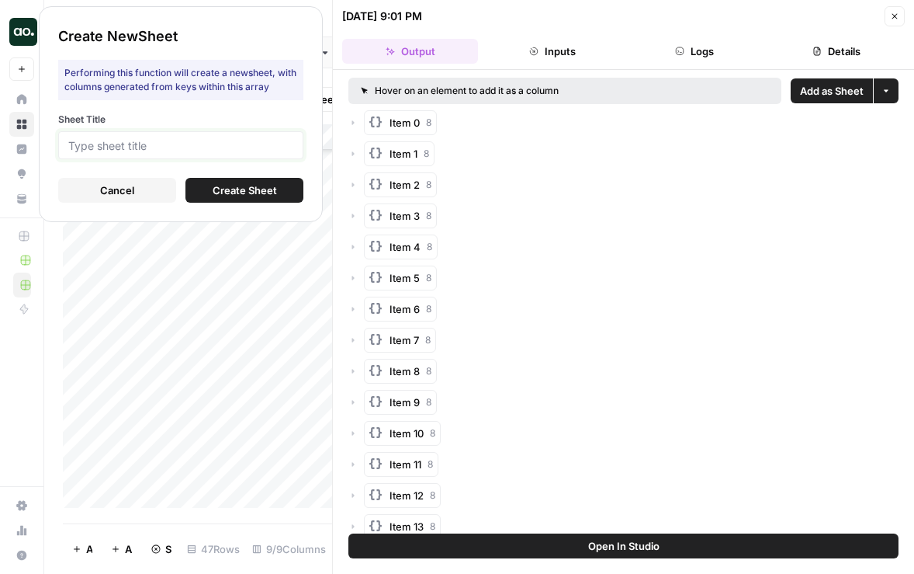
click at [244, 144] on input "Sheet Title" at bounding box center [180, 145] width 225 height 14
type input "pulley"
click at [258, 188] on span "Create Sheet" at bounding box center [245, 190] width 64 height 16
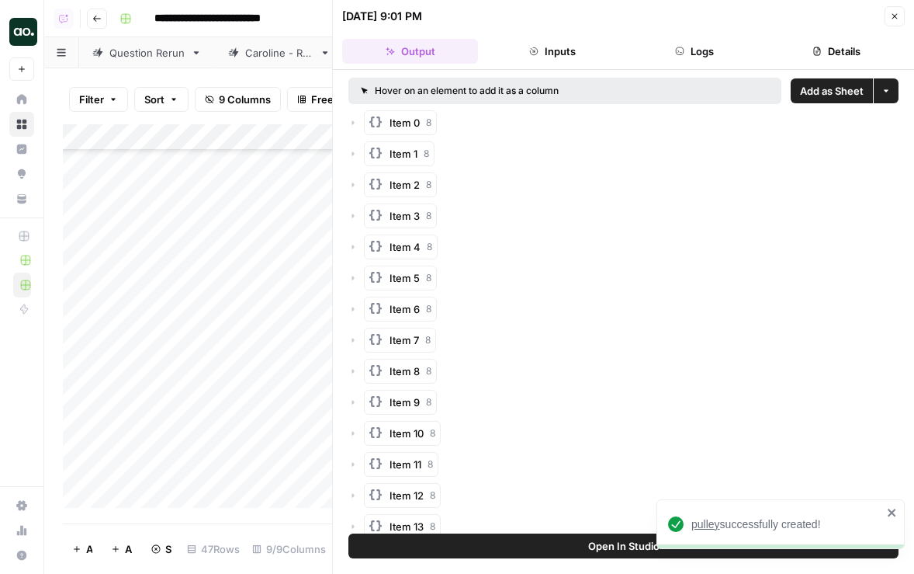
click at [705, 523] on span "pulley" at bounding box center [706, 524] width 29 height 12
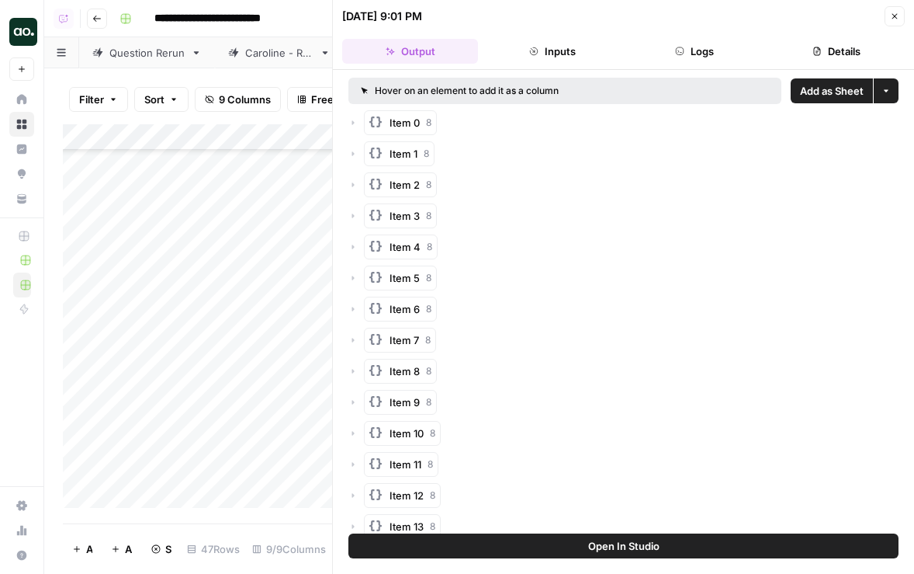
click at [899, 16] on span "Close" at bounding box center [899, 16] width 1 height 1
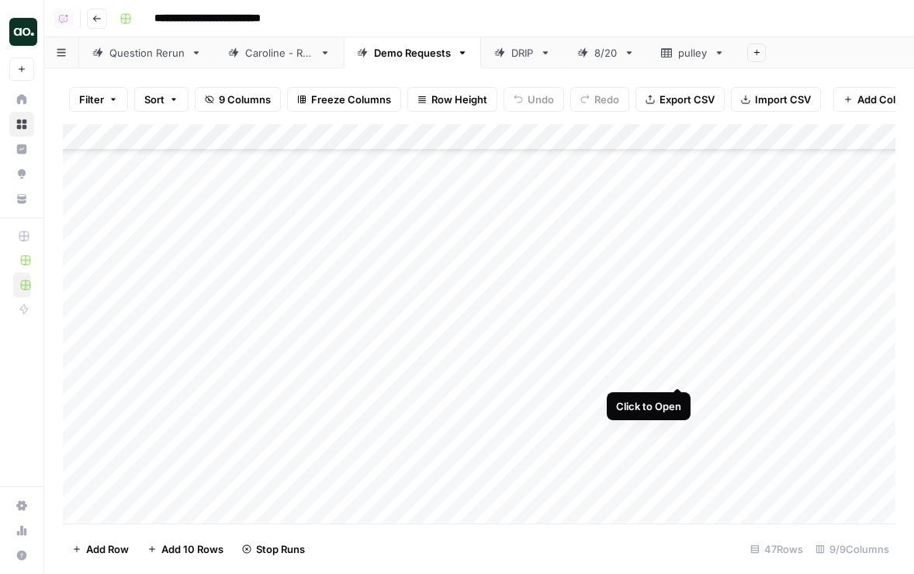
click at [676, 369] on div "Add Column" at bounding box center [479, 323] width 833 height 399
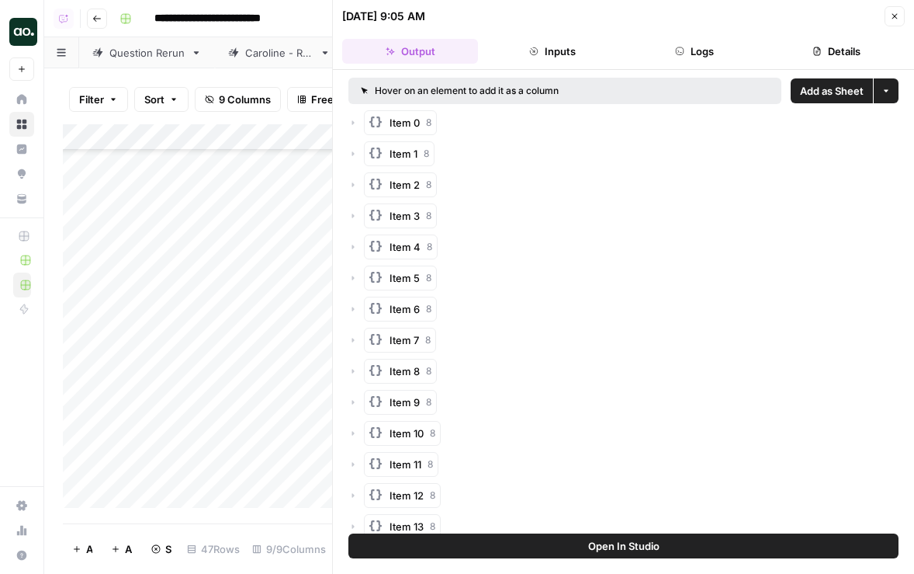
click at [842, 88] on span "Add as Sheet" at bounding box center [832, 91] width 64 height 16
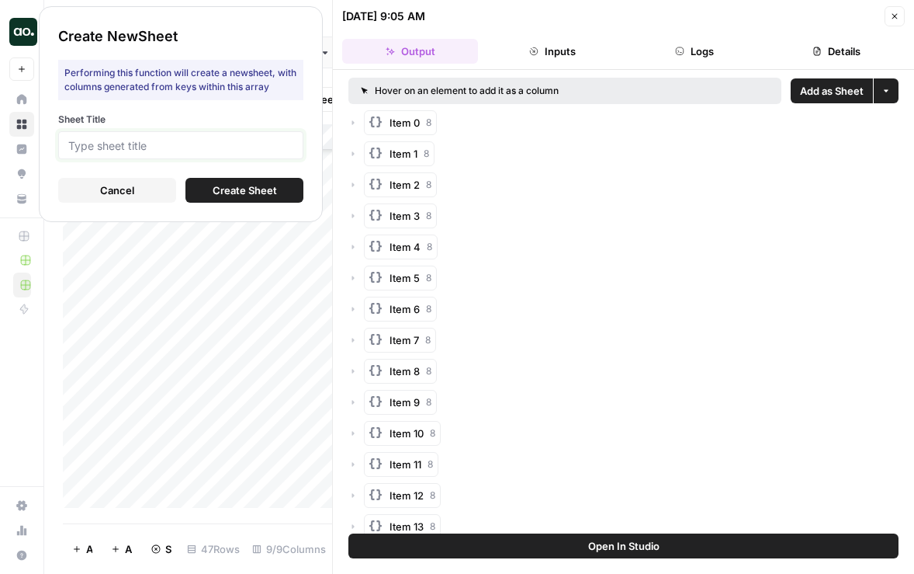
click at [187, 143] on input "Sheet Title" at bounding box center [180, 145] width 225 height 14
type input "domo"
click at [210, 188] on button "Create Sheet" at bounding box center [245, 190] width 118 height 25
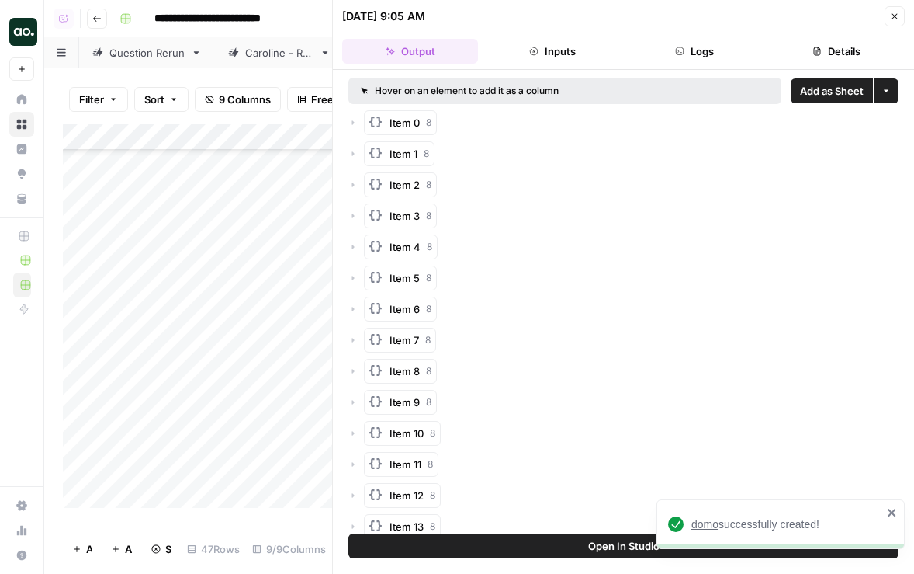
click at [708, 520] on span "domo" at bounding box center [705, 524] width 27 height 12
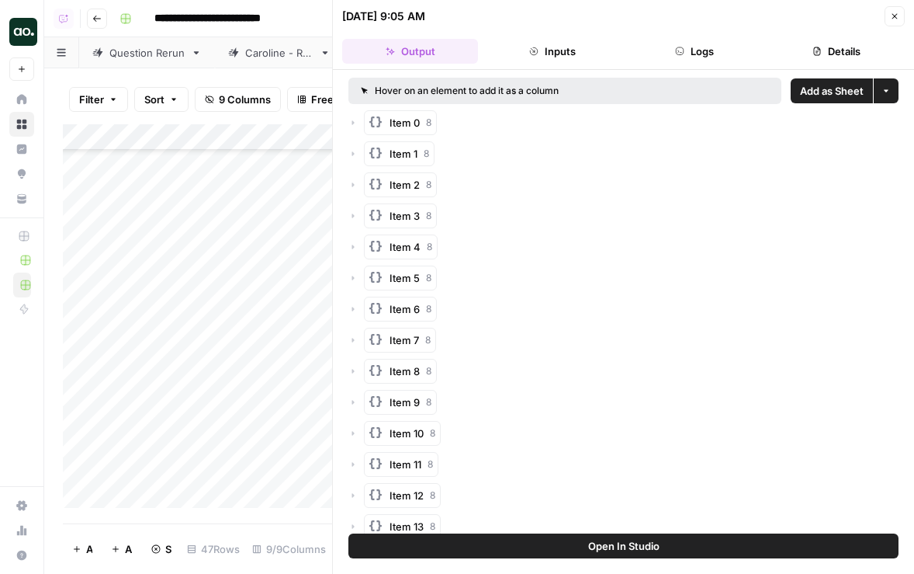
click at [891, 17] on icon "button" at bounding box center [894, 16] width 9 height 9
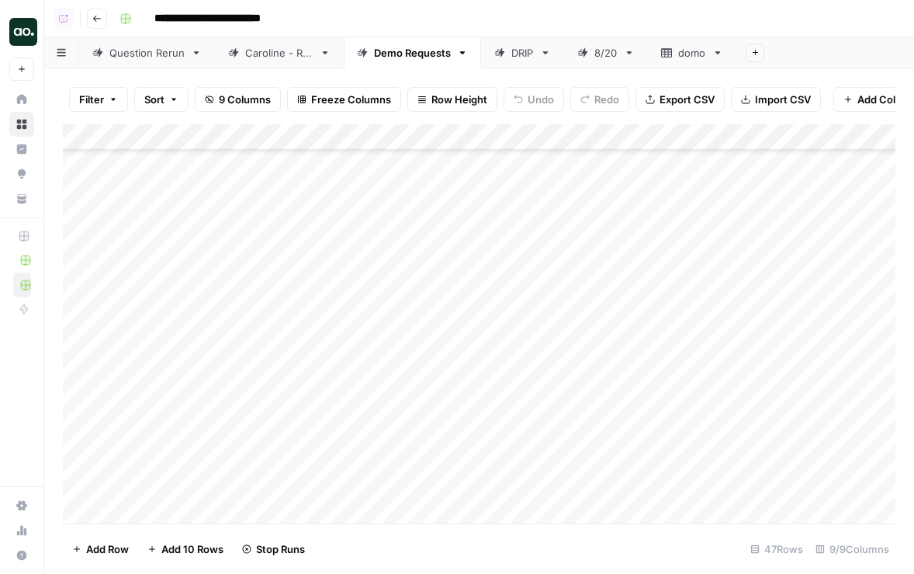
scroll to position [893, 0]
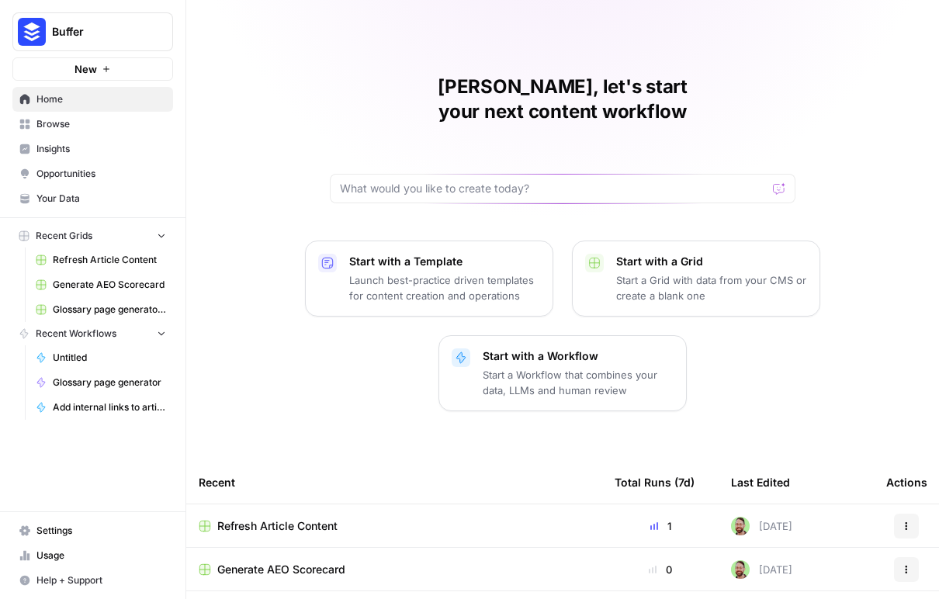
click at [121, 196] on span "Your Data" at bounding box center [101, 199] width 130 height 14
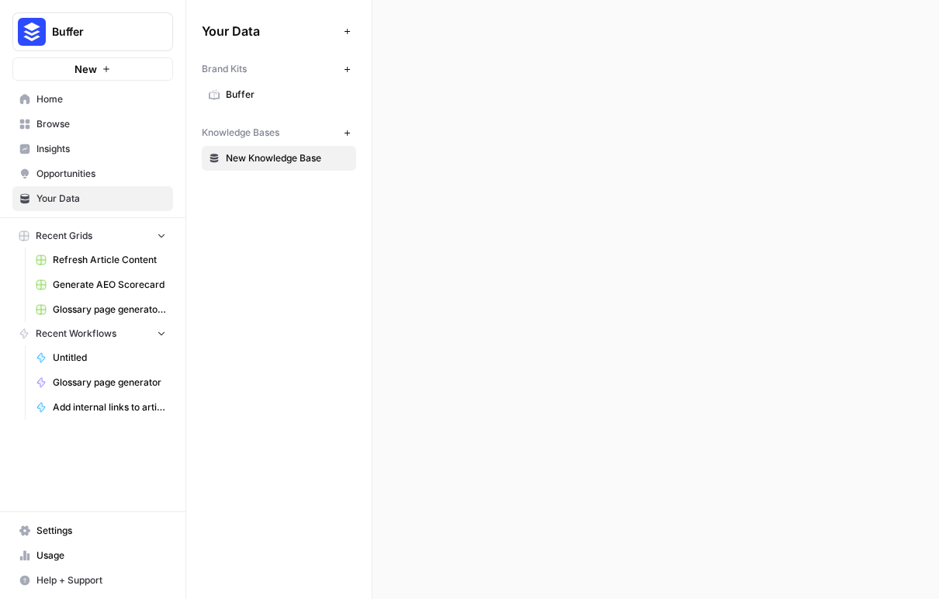
click at [267, 91] on span "Buffer" at bounding box center [287, 95] width 123 height 14
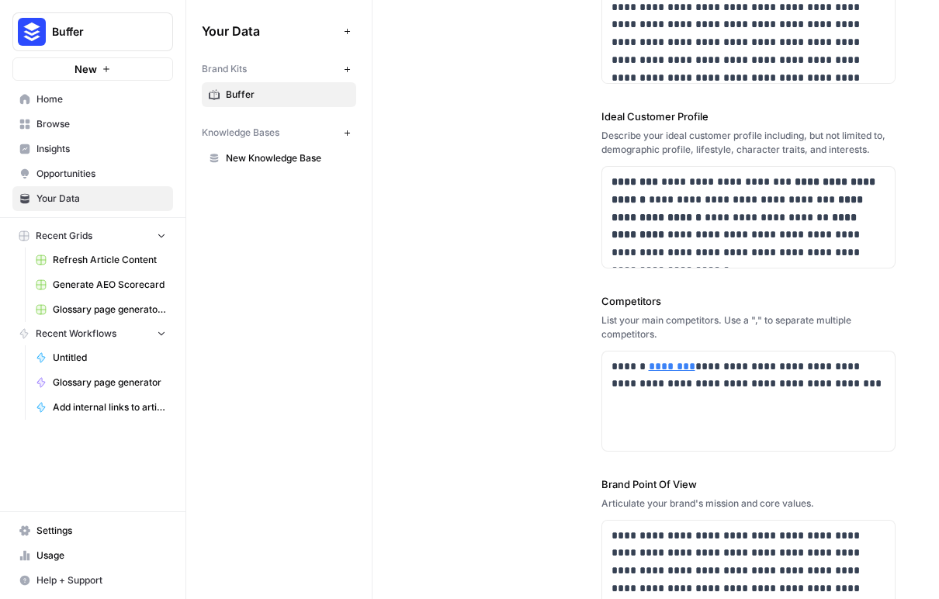
scroll to position [397, 0]
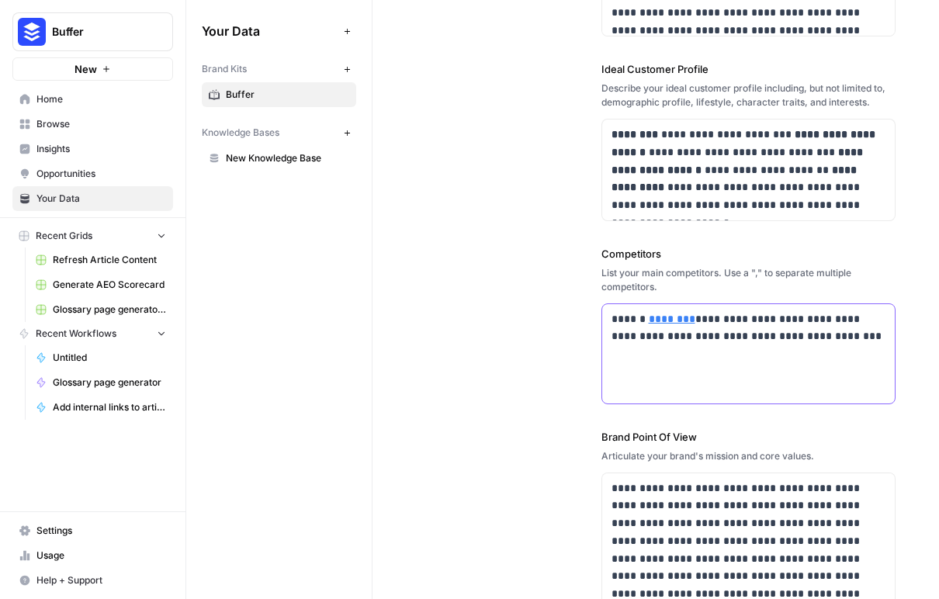
drag, startPoint x: 810, startPoint y: 340, endPoint x: 548, endPoint y: 317, distance: 262.6
click at [548, 317] on div "**********" at bounding box center [656, 184] width 480 height 1038
copy p "**********"
click at [123, 37] on span "Buffer" at bounding box center [99, 32] width 94 height 16
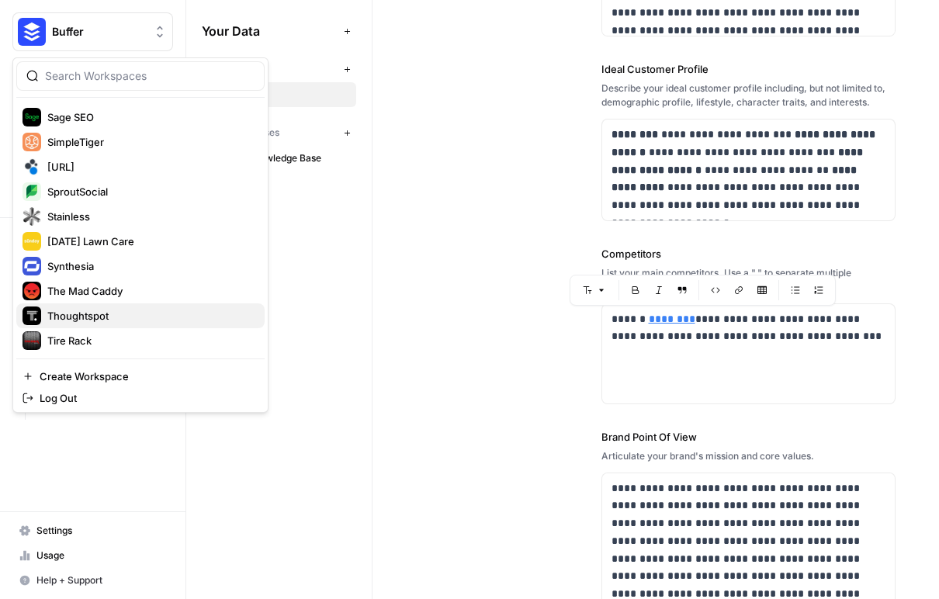
scroll to position [1549, 0]
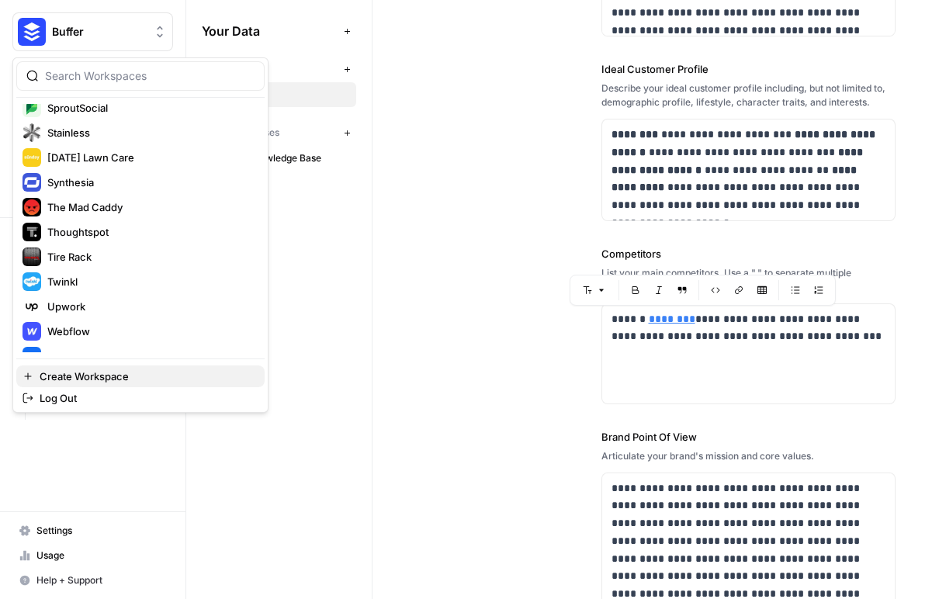
click at [122, 377] on span "Create Workspace" at bounding box center [146, 377] width 213 height 16
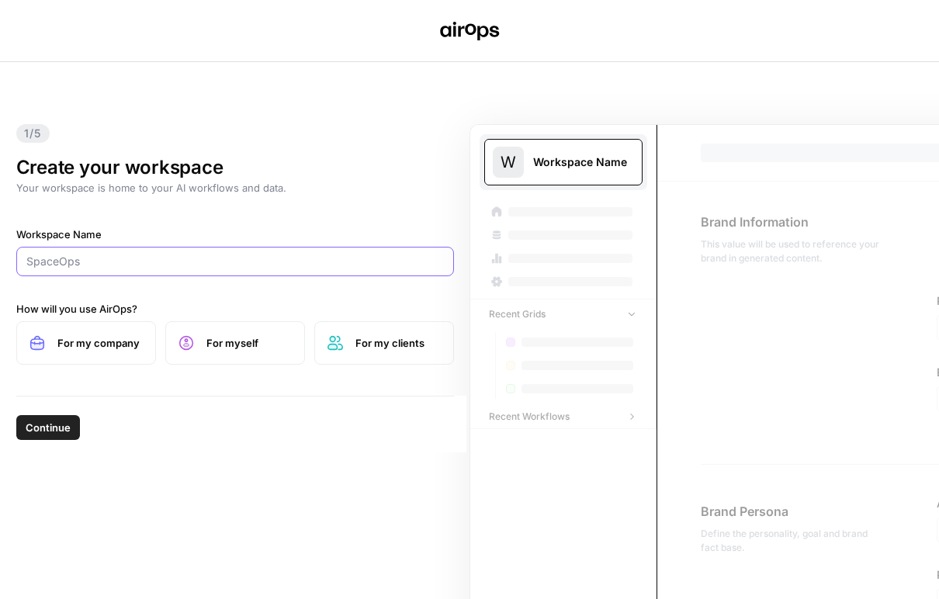
click at [109, 254] on input "Workspace Name" at bounding box center [235, 262] width 418 height 16
type input "Retool"
click at [126, 349] on span "For my company" at bounding box center [99, 343] width 85 height 16
click at [71, 428] on button "Continue" at bounding box center [48, 427] width 64 height 25
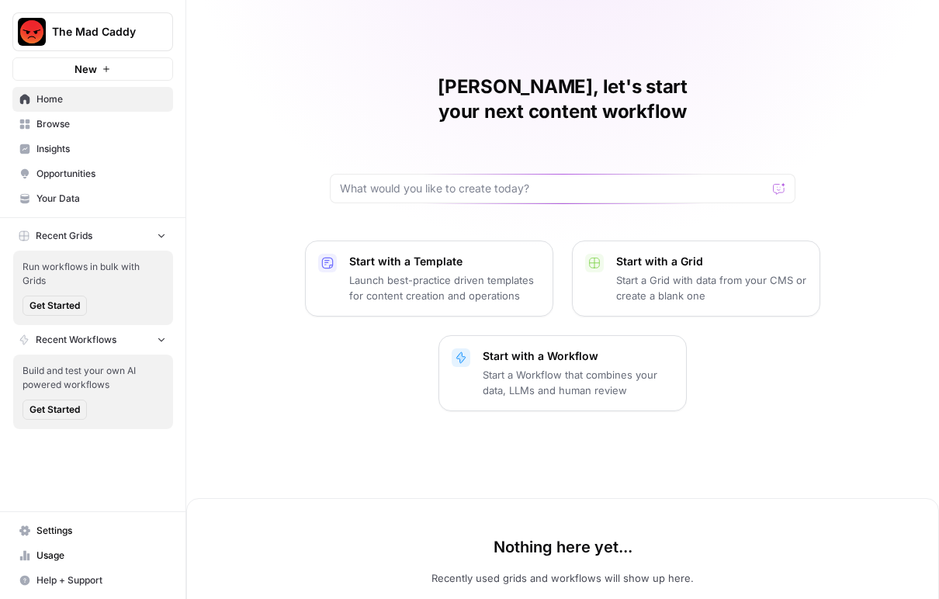
click at [68, 146] on span "Insights" at bounding box center [101, 149] width 130 height 14
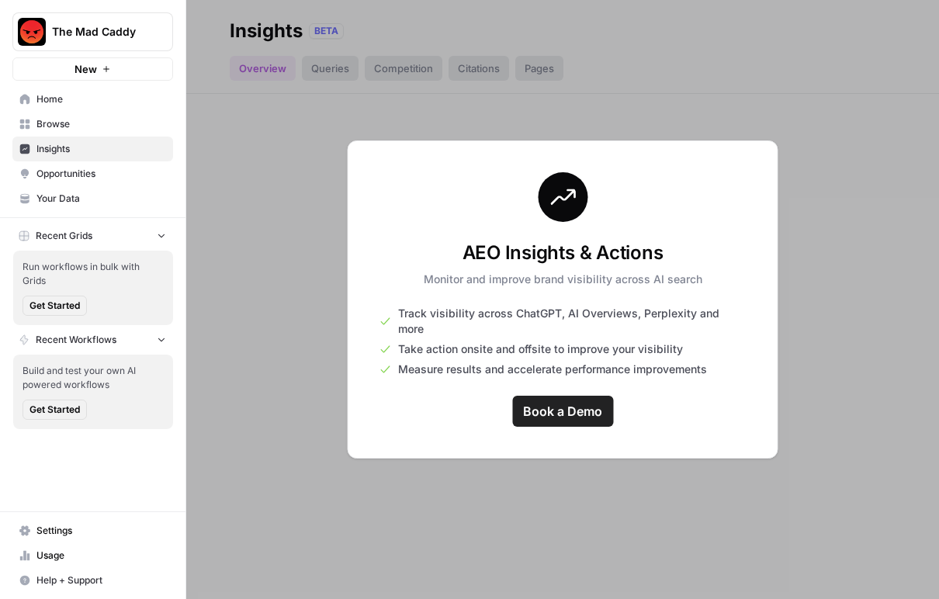
click at [123, 26] on span "The Mad Caddy" at bounding box center [99, 32] width 94 height 16
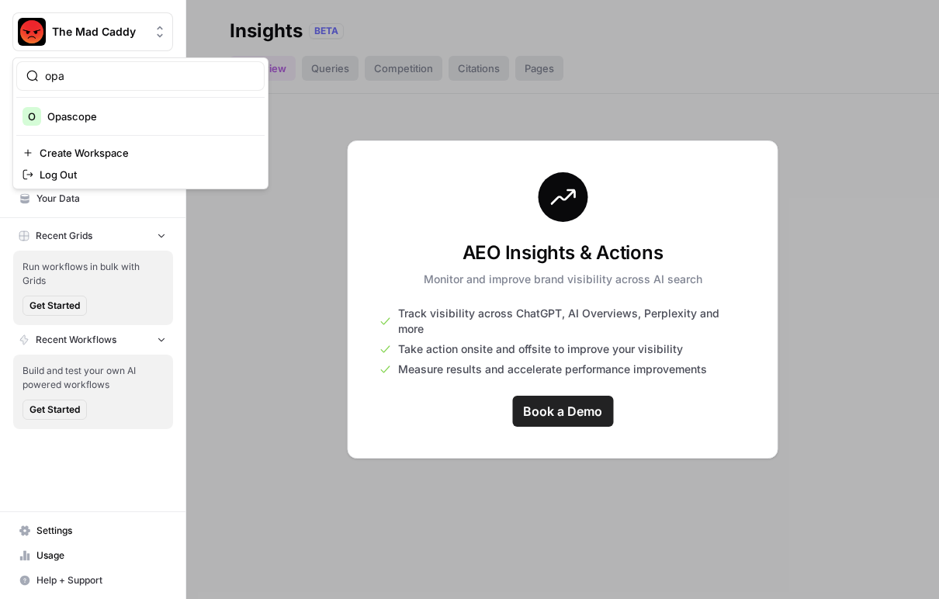
type input "opa"
click at [99, 111] on span "Opascope" at bounding box center [149, 117] width 205 height 16
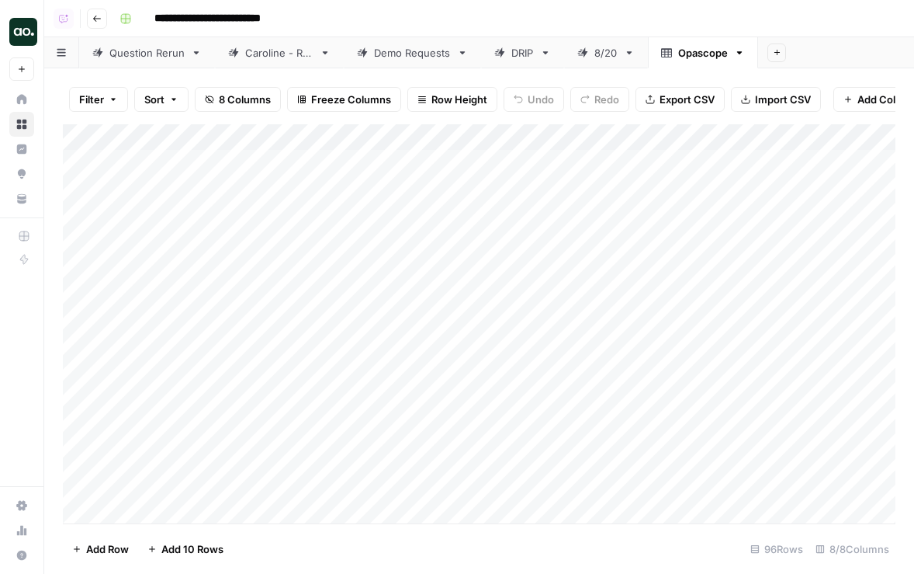
click at [198, 136] on div "Add Column" at bounding box center [479, 323] width 833 height 399
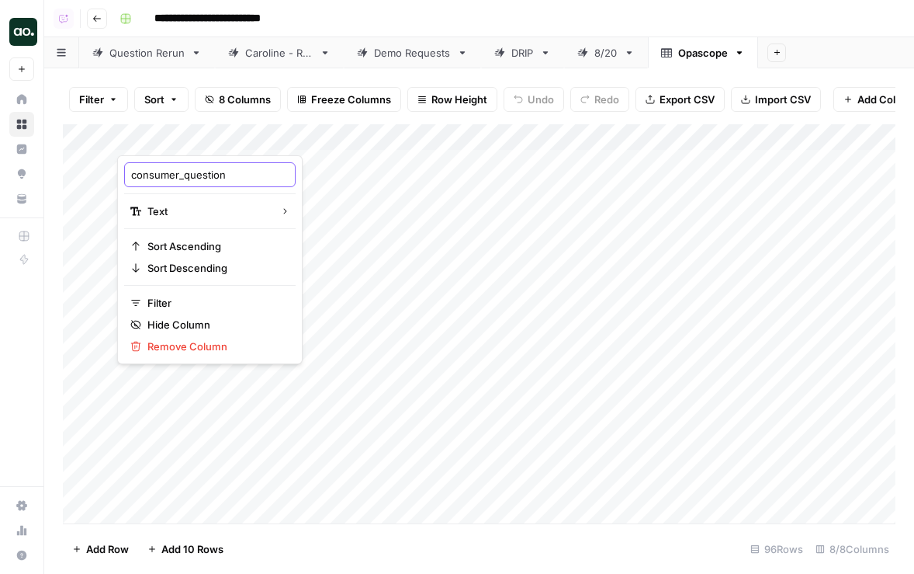
click at [171, 178] on input "consumer_question" at bounding box center [210, 175] width 158 height 16
drag, startPoint x: 133, startPoint y: 179, endPoint x: 185, endPoint y: 178, distance: 52.0
click at [185, 178] on input "consumer_question" at bounding box center [210, 175] width 158 height 16
type input "question"
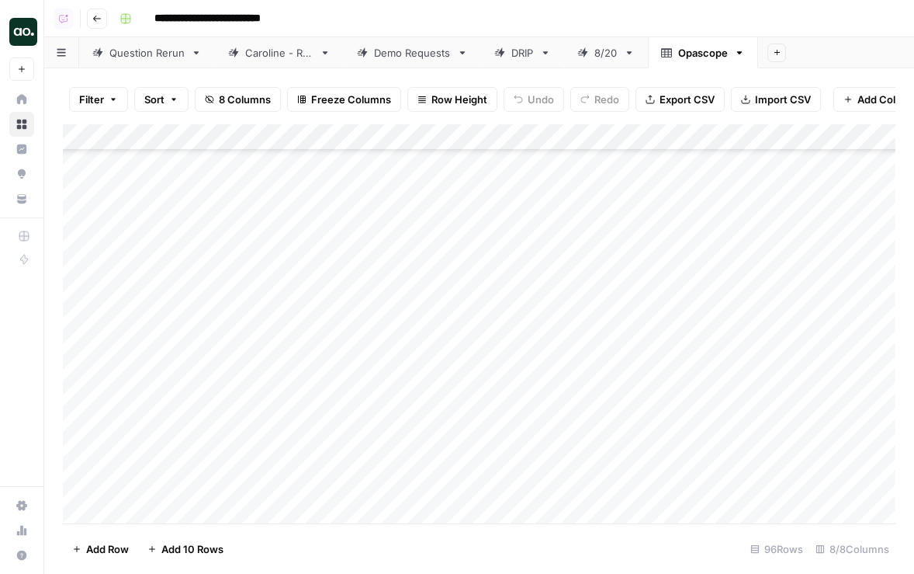
scroll to position [1395, 0]
click at [675, 100] on span "Export CSV" at bounding box center [687, 100] width 55 height 16
click at [209, 135] on div "Add Column" at bounding box center [479, 323] width 833 height 399
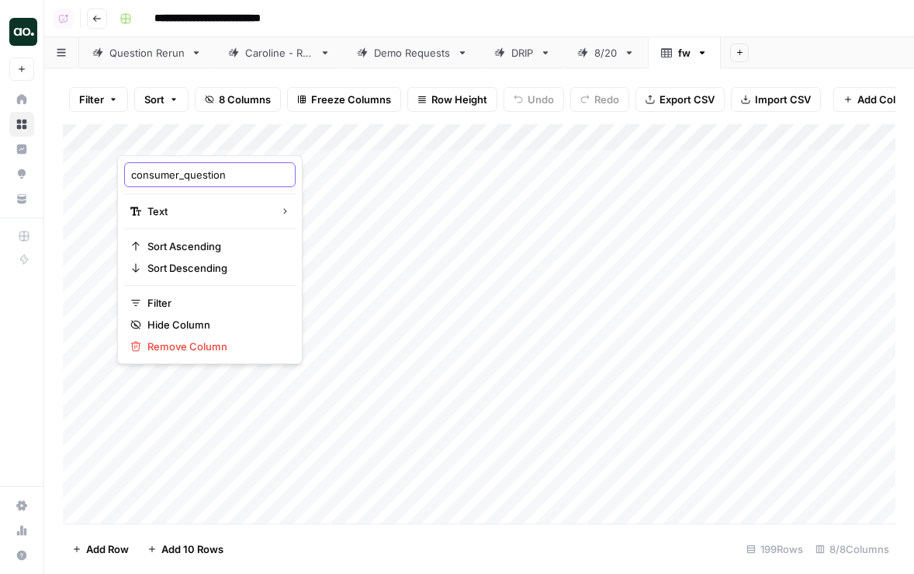
drag, startPoint x: 183, startPoint y: 173, endPoint x: 96, endPoint y: 171, distance: 87.0
click at [96, 172] on body "**********" at bounding box center [457, 287] width 914 height 574
click at [157, 171] on input "consumer_question" at bounding box center [210, 175] width 158 height 16
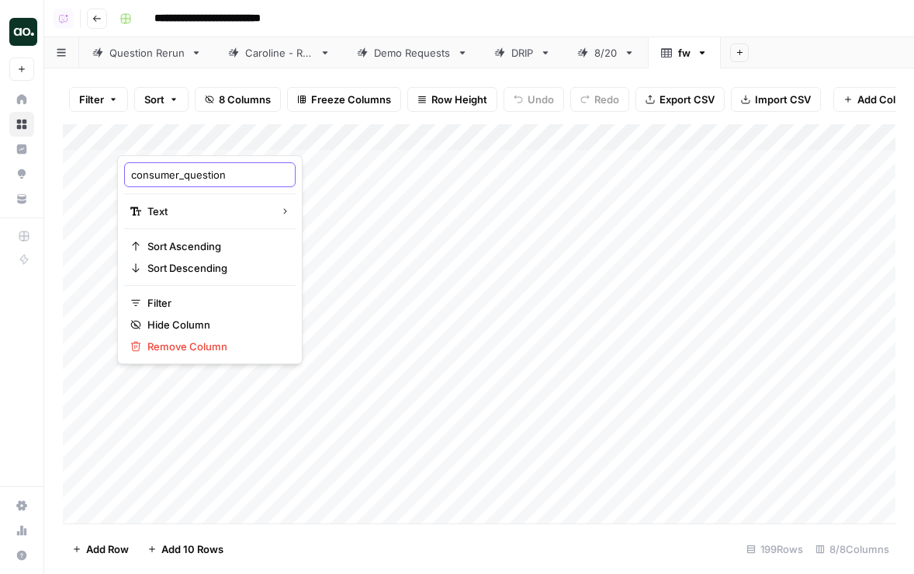
click at [183, 175] on input "consumer_question" at bounding box center [210, 175] width 158 height 16
drag, startPoint x: 184, startPoint y: 178, endPoint x: 127, endPoint y: 175, distance: 56.7
click at [127, 175] on div "consumer_question" at bounding box center [210, 174] width 172 height 25
type input "question"
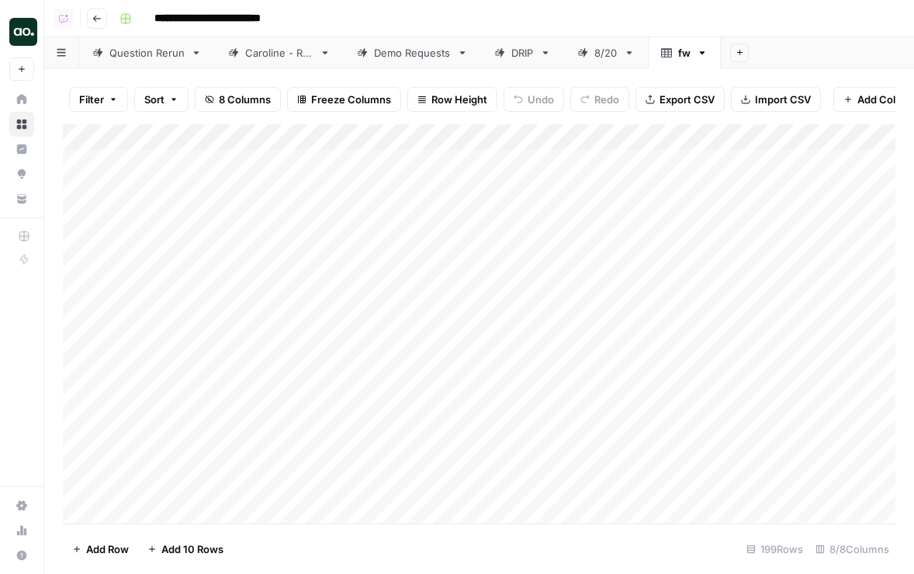
click at [710, 101] on span "Export CSV" at bounding box center [687, 100] width 55 height 16
click at [706, 53] on icon "button" at bounding box center [702, 52] width 11 height 11
click at [730, 133] on span "Delete Sheet" at bounding box center [766, 139] width 75 height 16
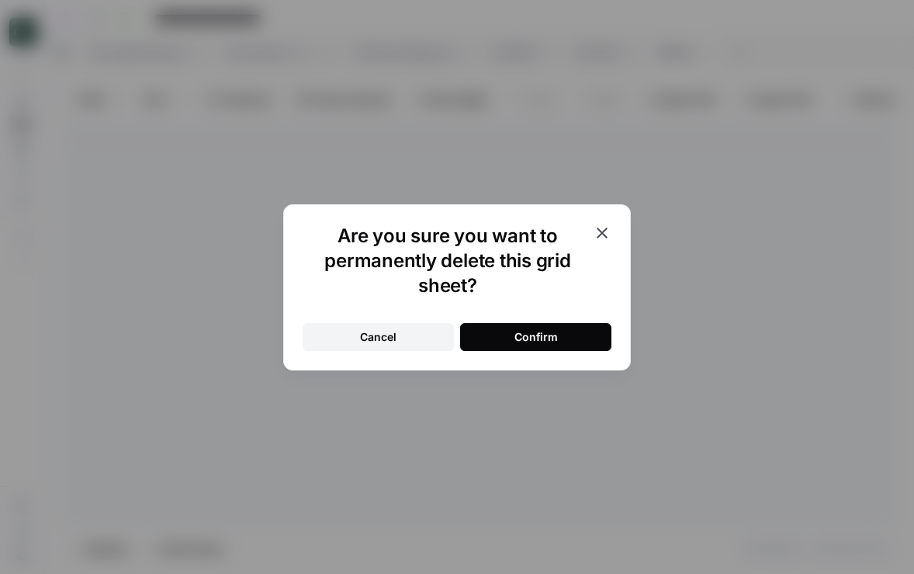
click at [526, 336] on div "Confirm" at bounding box center [536, 337] width 43 height 16
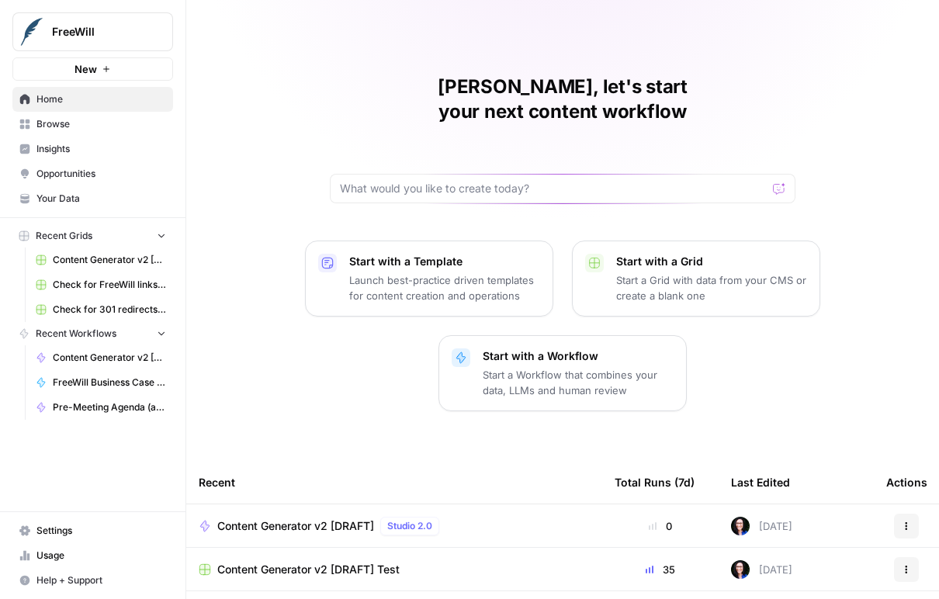
click at [115, 148] on span "Insights" at bounding box center [101, 149] width 130 height 14
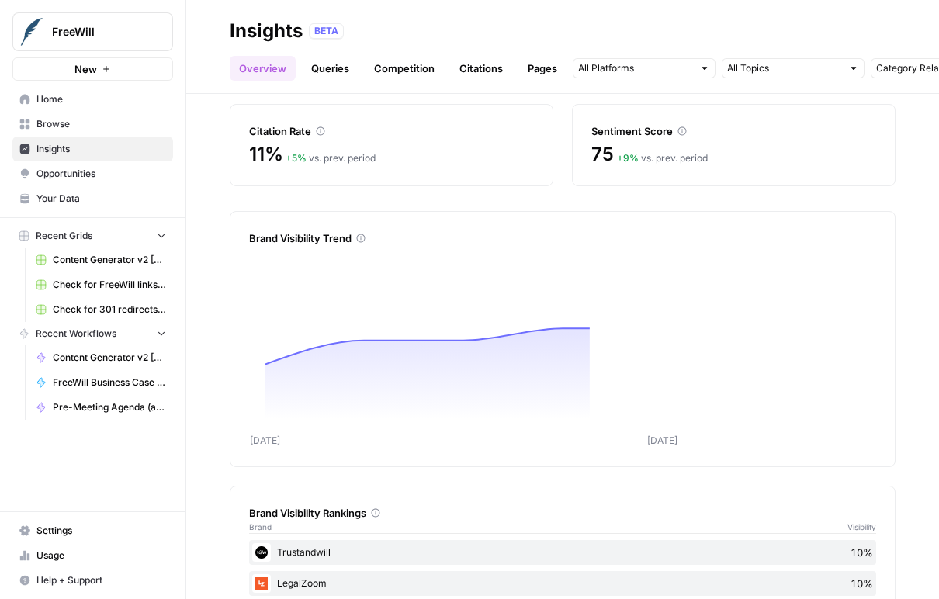
scroll to position [324, 0]
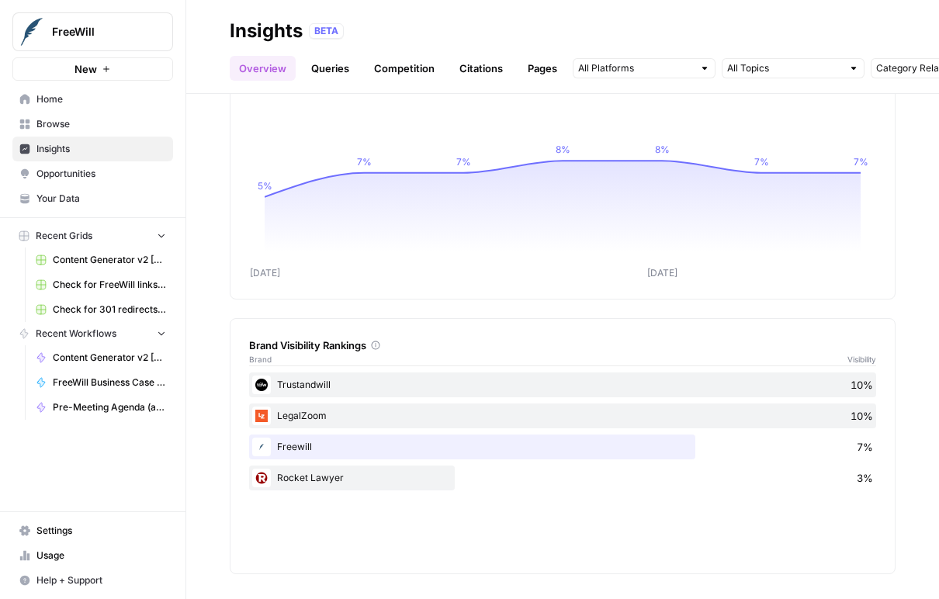
click at [117, 16] on button "FreeWill" at bounding box center [92, 31] width 161 height 39
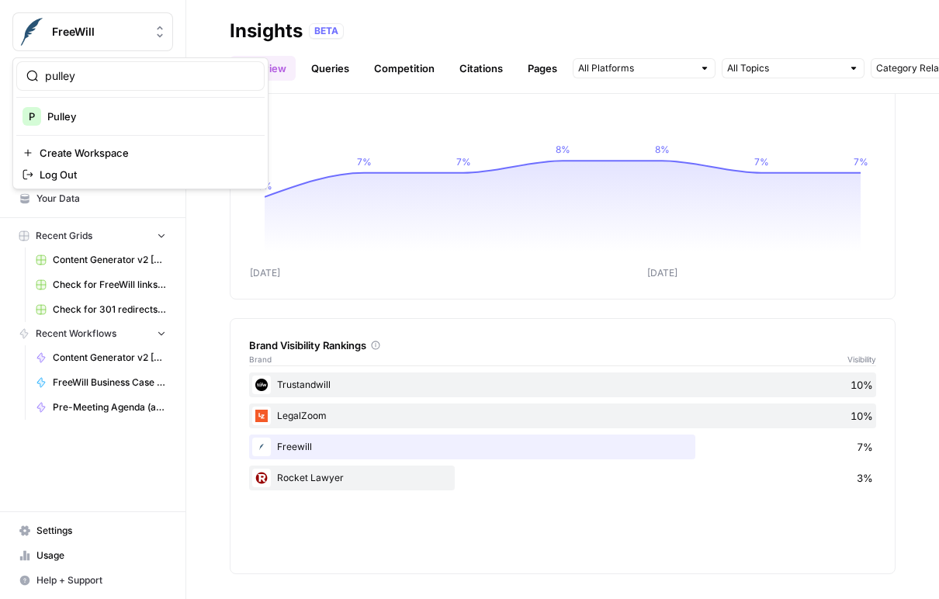
type input "pulley"
click at [109, 114] on span "Pulley" at bounding box center [149, 117] width 205 height 16
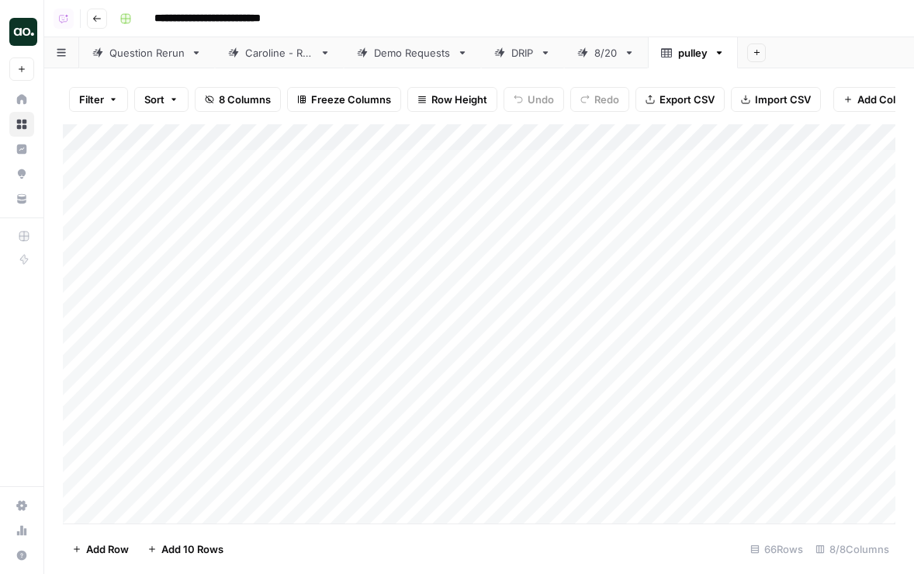
click at [196, 134] on div "Add Column" at bounding box center [479, 323] width 833 height 399
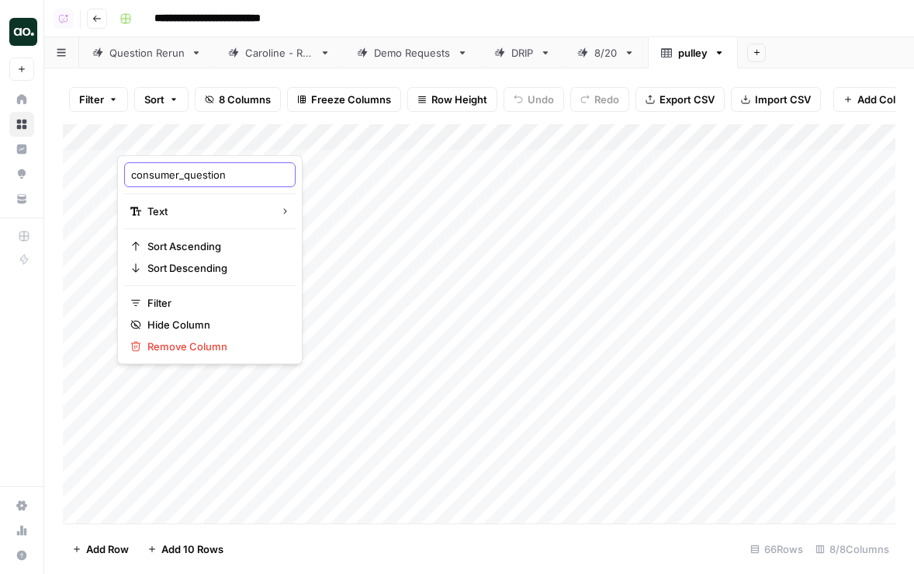
click at [175, 175] on input "consumer_question" at bounding box center [210, 175] width 158 height 16
drag, startPoint x: 186, startPoint y: 176, endPoint x: 30, endPoint y: 173, distance: 155.3
click at [30, 173] on body "**********" at bounding box center [457, 287] width 914 height 574
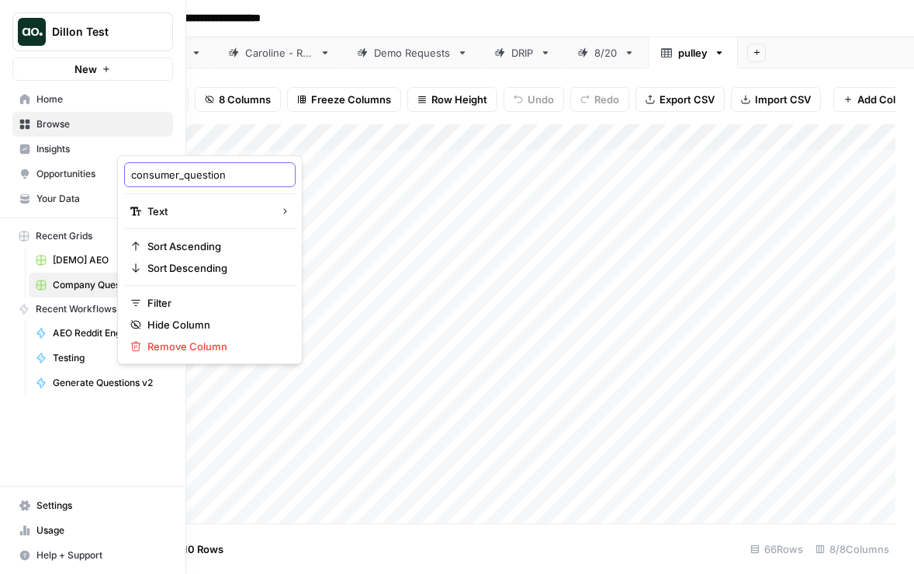
click at [183, 177] on input "consumer_question" at bounding box center [210, 175] width 158 height 16
drag, startPoint x: 184, startPoint y: 175, endPoint x: 113, endPoint y: 173, distance: 70.7
click at [113, 173] on body "**********" at bounding box center [457, 287] width 914 height 574
drag, startPoint x: 130, startPoint y: 175, endPoint x: 185, endPoint y: 175, distance: 54.3
click at [185, 175] on input "consumer_question" at bounding box center [210, 175] width 158 height 16
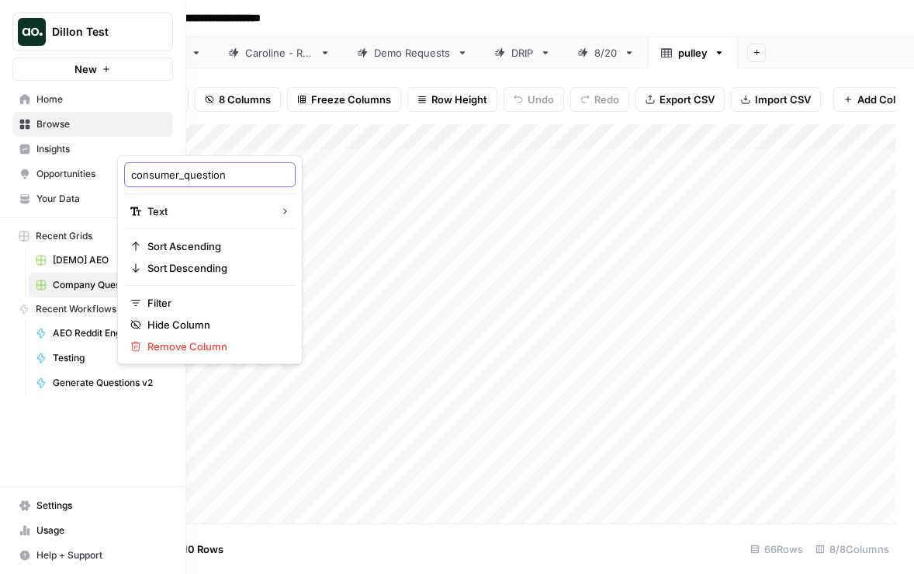
type input "question"
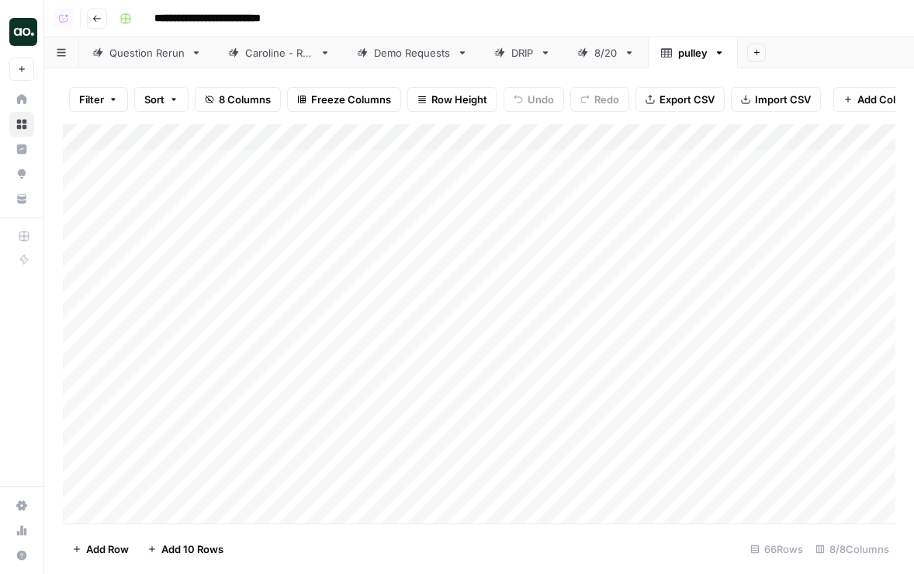
click at [705, 100] on span "Export CSV" at bounding box center [687, 100] width 55 height 16
click at [721, 54] on icon "button" at bounding box center [719, 52] width 11 height 11
click at [744, 138] on div "Delete Sheet" at bounding box center [778, 139] width 98 height 16
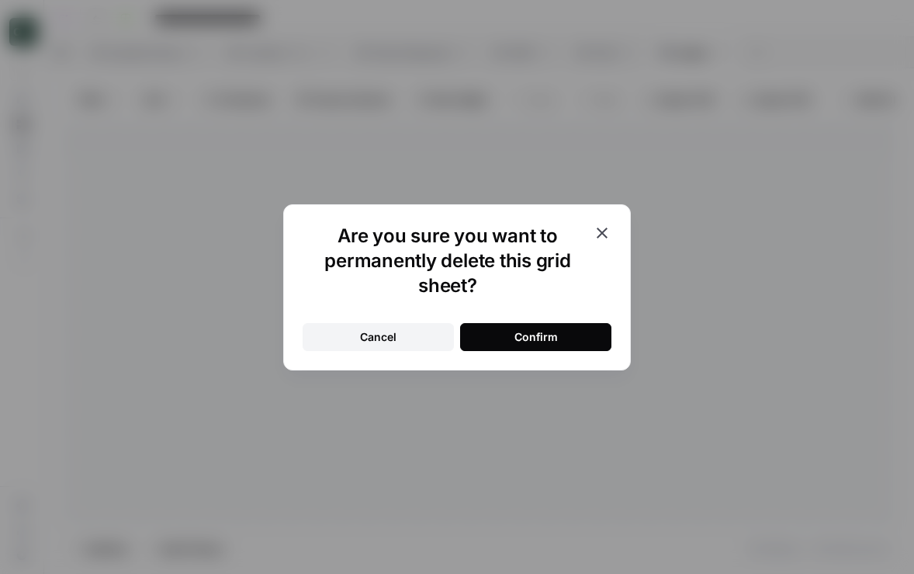
click at [568, 338] on button "Confirm" at bounding box center [535, 337] width 151 height 28
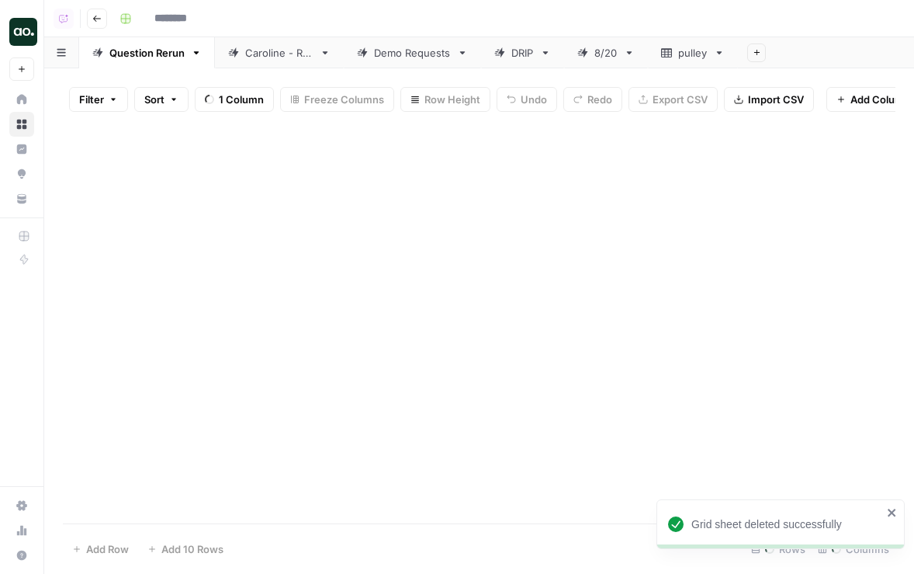
type input "**********"
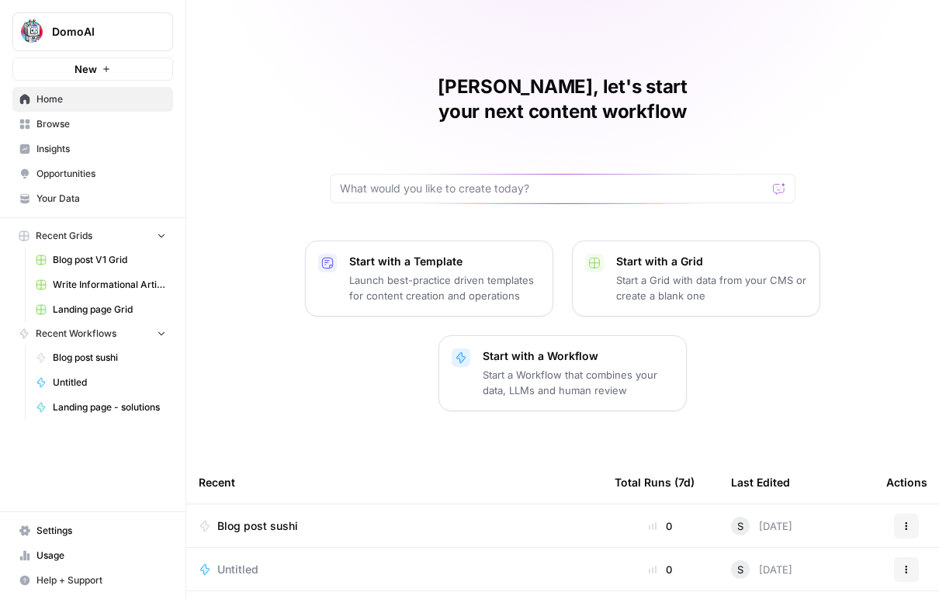
click at [101, 140] on link "Insights" at bounding box center [92, 149] width 161 height 25
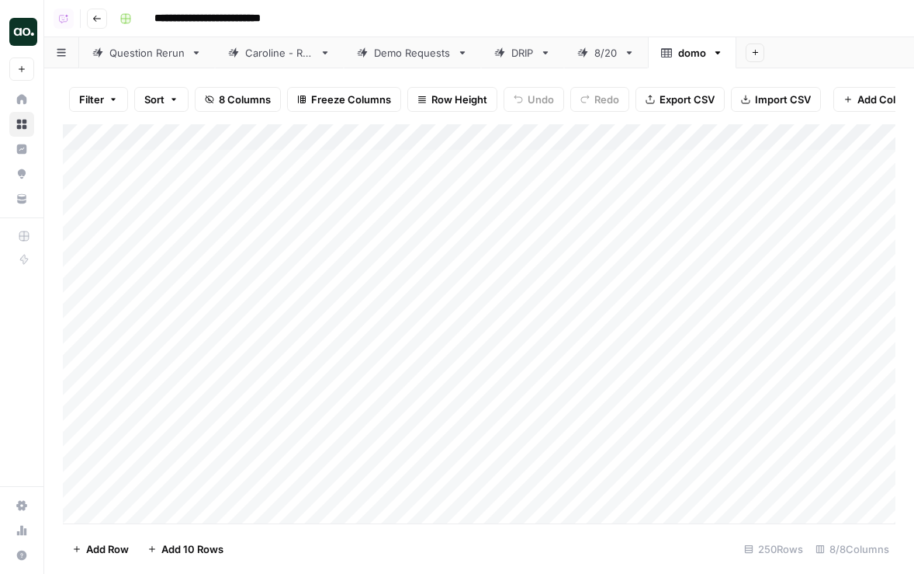
click at [220, 133] on div "Add Column" at bounding box center [479, 323] width 833 height 399
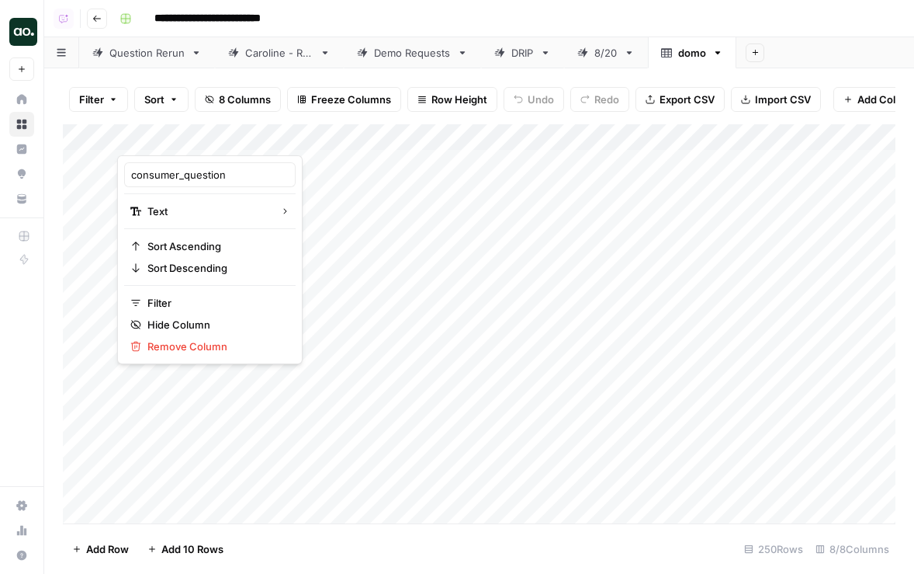
click at [166, 183] on div "consumer_question" at bounding box center [210, 174] width 172 height 25
drag, startPoint x: 183, startPoint y: 179, endPoint x: 129, endPoint y: 179, distance: 54.3
click at [129, 179] on div "consumer_question" at bounding box center [210, 174] width 172 height 25
type input "question"
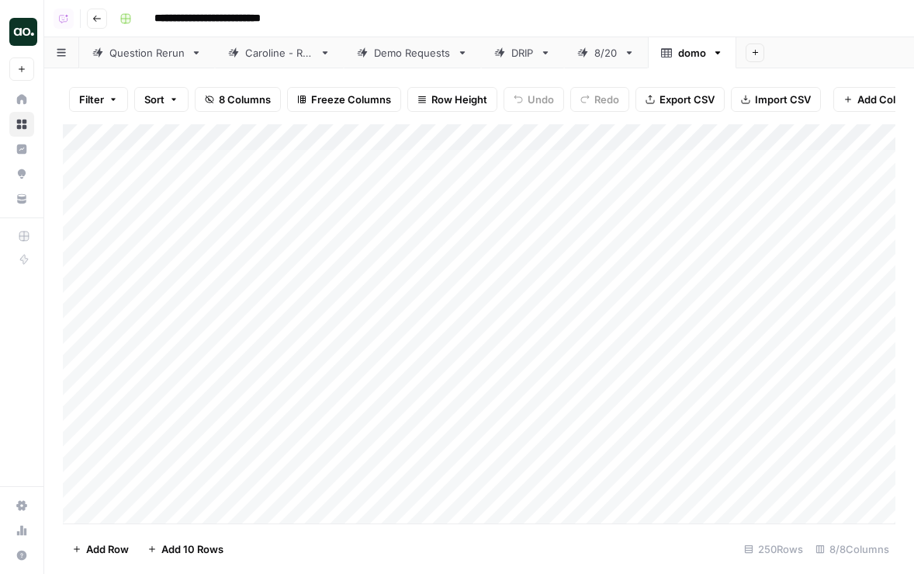
click at [695, 98] on span "Export CSV" at bounding box center [687, 100] width 55 height 16
click at [721, 56] on icon "button" at bounding box center [718, 52] width 11 height 11
click at [748, 134] on span "Delete Sheet" at bounding box center [781, 139] width 75 height 16
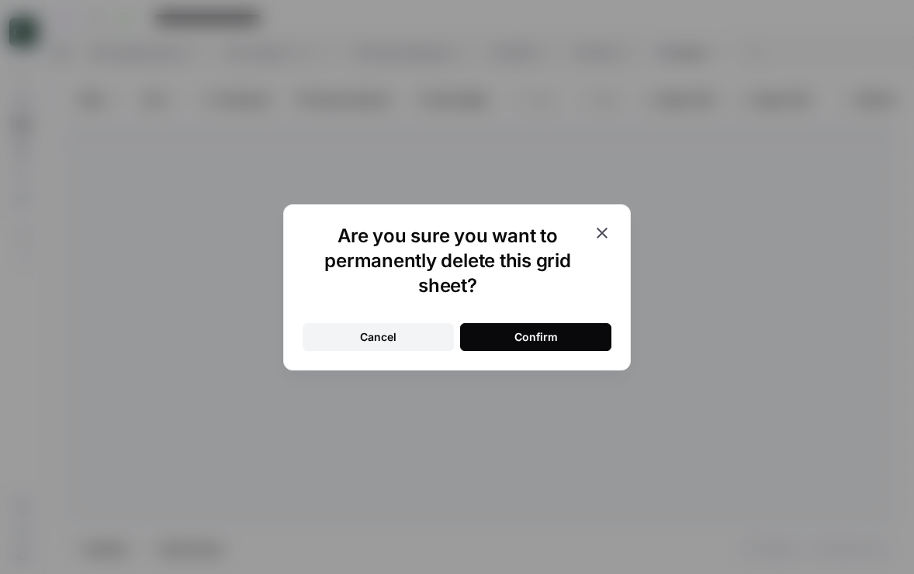
click at [574, 335] on button "Confirm" at bounding box center [535, 337] width 151 height 28
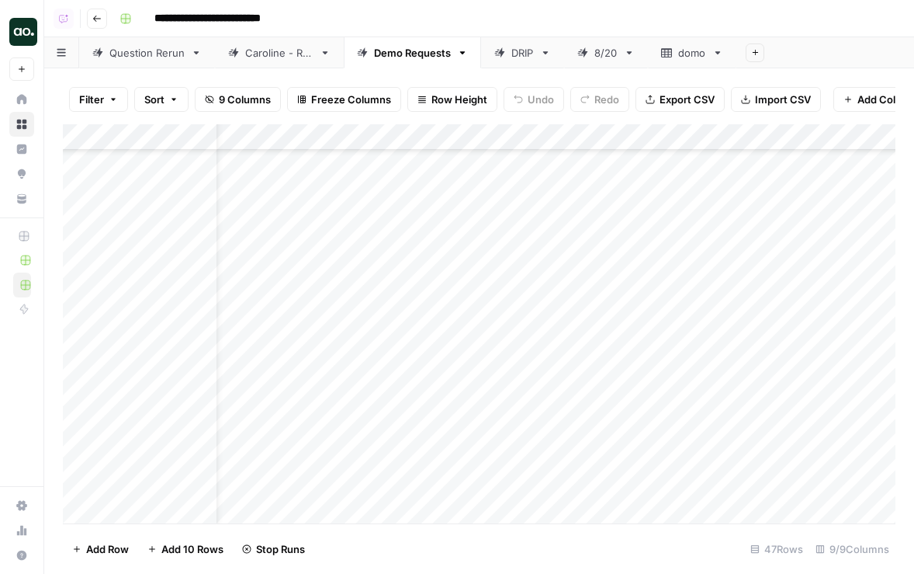
scroll to position [724, 46]
